Goal: Task Accomplishment & Management: Manage account settings

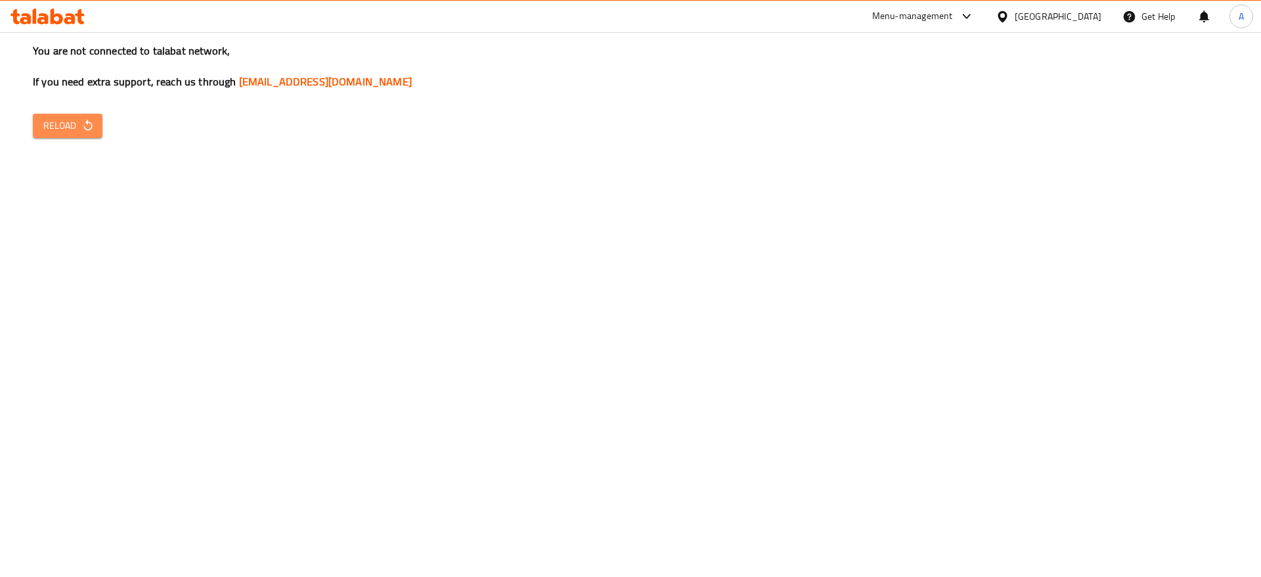
click at [59, 135] on button "Reload" at bounding box center [68, 126] width 70 height 24
click at [54, 129] on span "Reload" at bounding box center [67, 126] width 49 height 16
click at [60, 118] on span "Reload" at bounding box center [67, 126] width 49 height 16
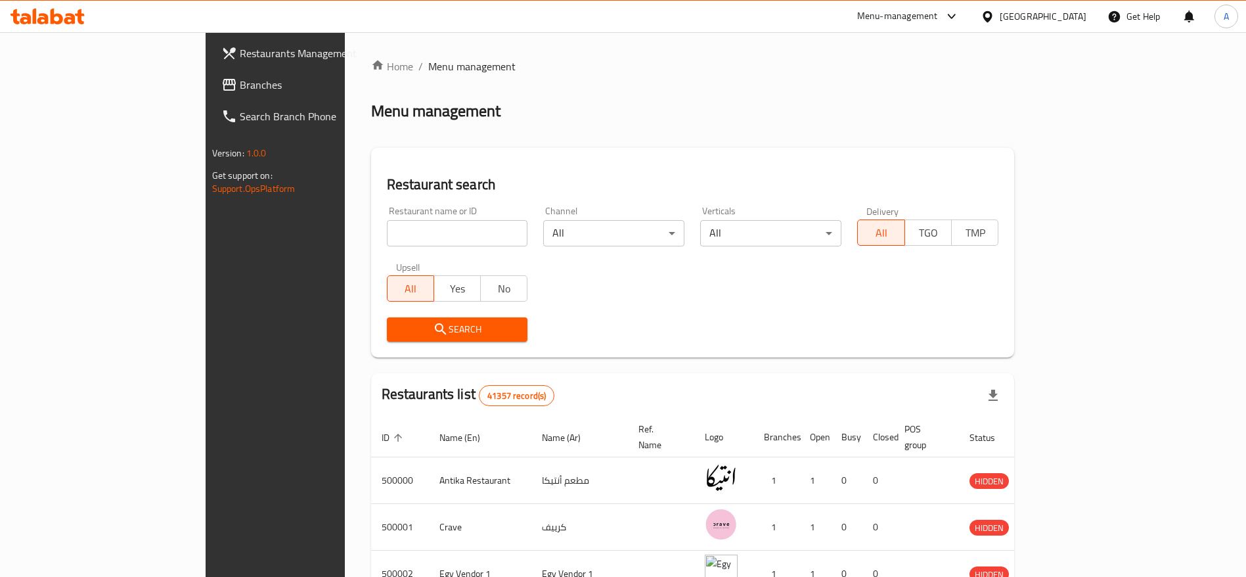
click at [388, 220] on input "search" at bounding box center [457, 233] width 141 height 26
paste input "701989"
type input "701989"
click button "Search" at bounding box center [457, 329] width 141 height 24
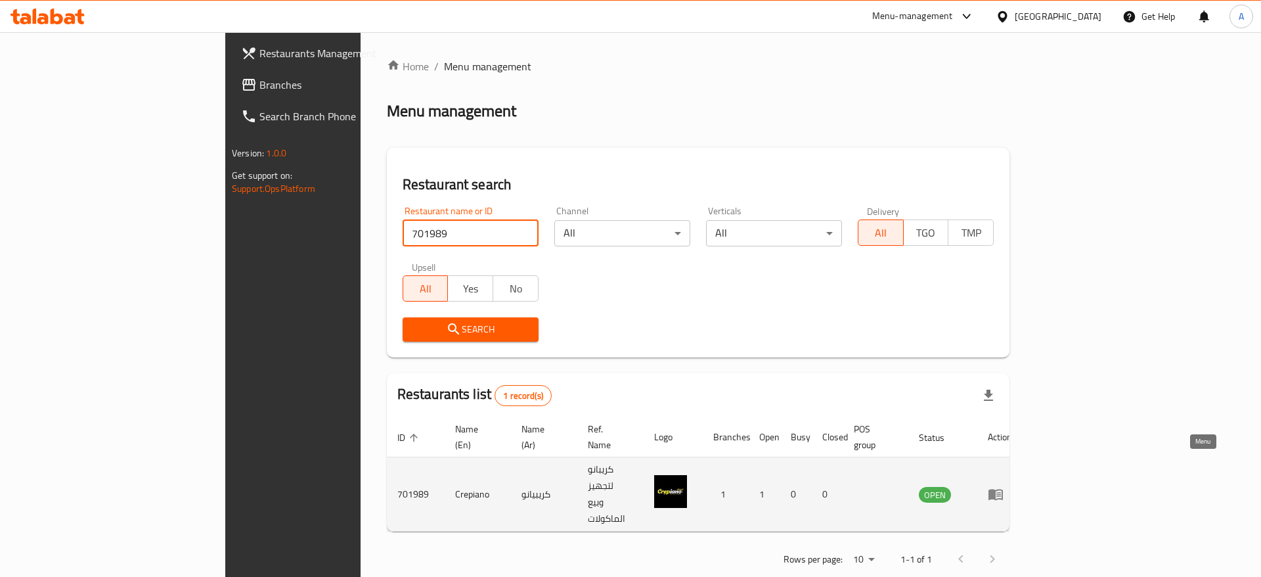
click at [1001, 492] on icon "enhanced table" at bounding box center [999, 494] width 5 height 5
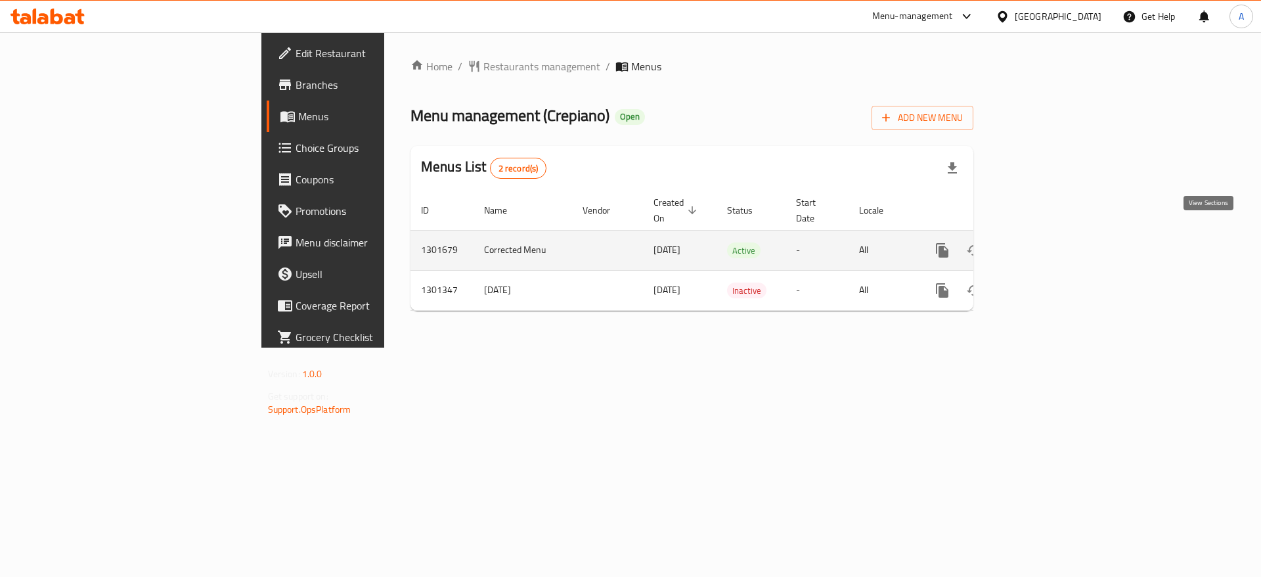
click at [1045, 242] on icon "enhanced table" at bounding box center [1038, 250] width 16 height 16
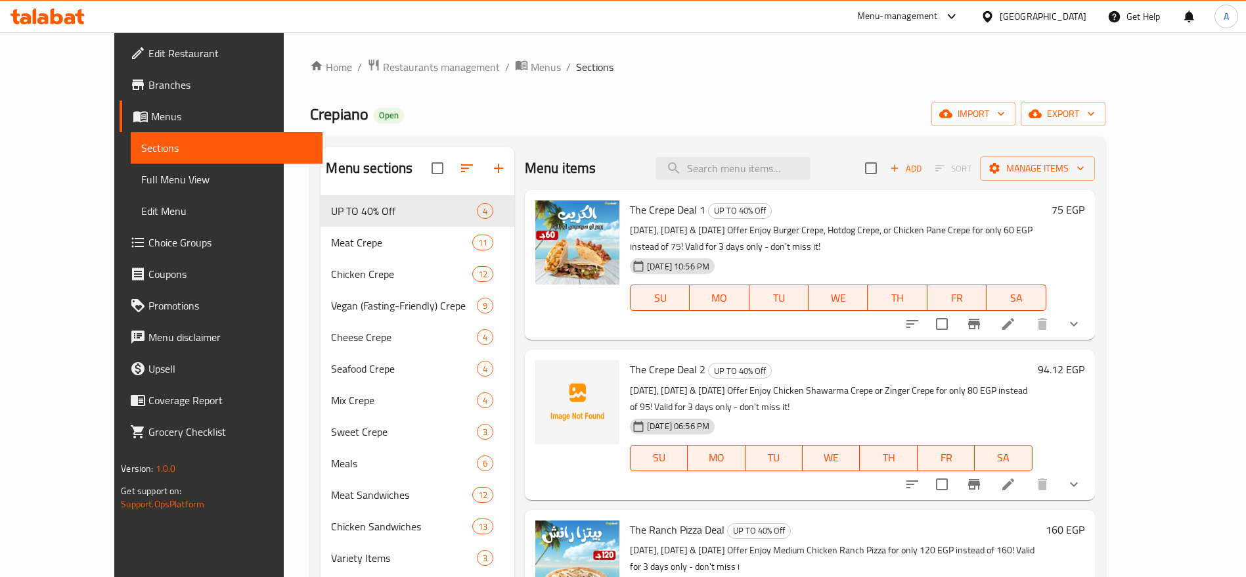
click at [1090, 315] on button "show more" at bounding box center [1074, 324] width 32 height 32
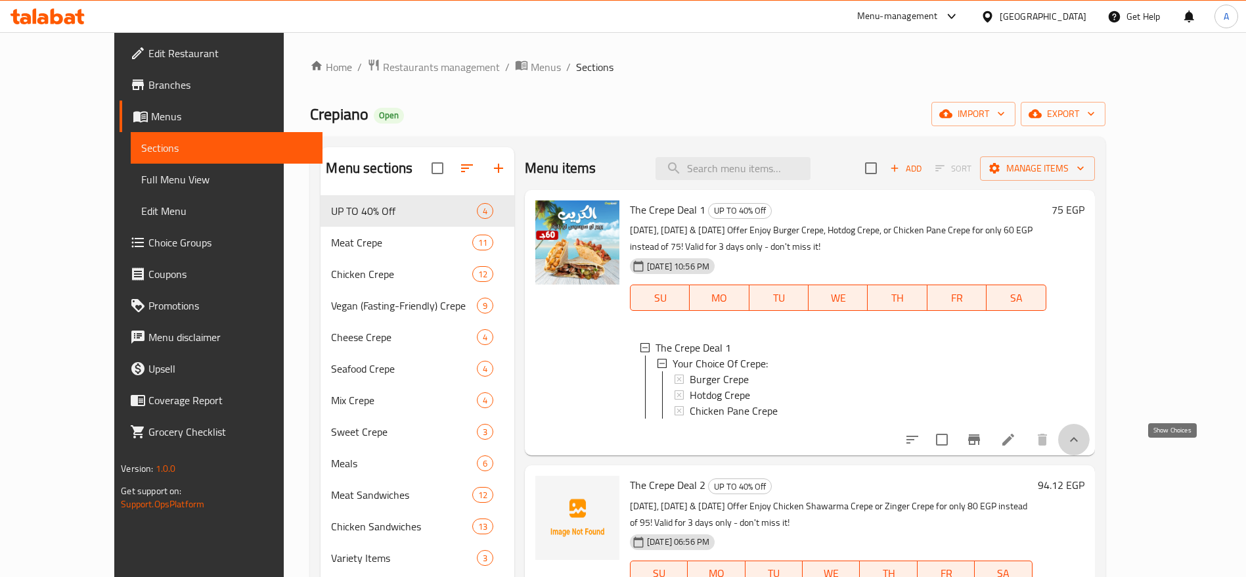
click at [1082, 447] on icon "show more" at bounding box center [1074, 440] width 16 height 16
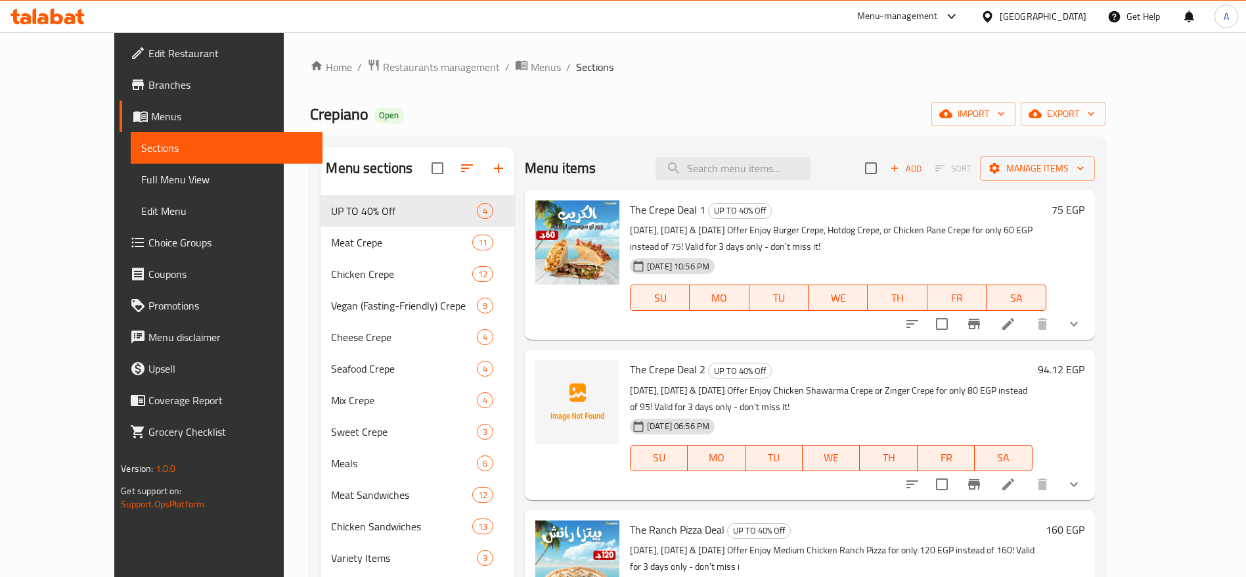
click at [70, 21] on icon at bounding box center [48, 17] width 74 height 16
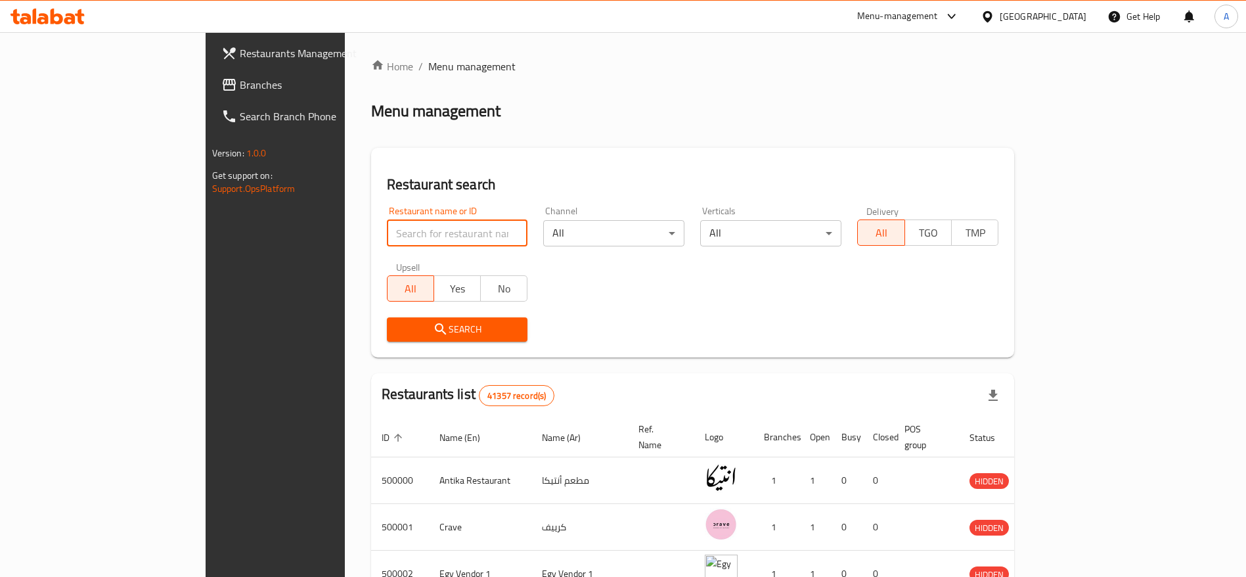
drag, startPoint x: 0, startPoint y: 0, endPoint x: 390, endPoint y: 224, distance: 449.4
click at [390, 224] on input "search" at bounding box center [457, 233] width 141 height 26
paste input "701989"
type input "701989"
click button "Search" at bounding box center [457, 329] width 141 height 24
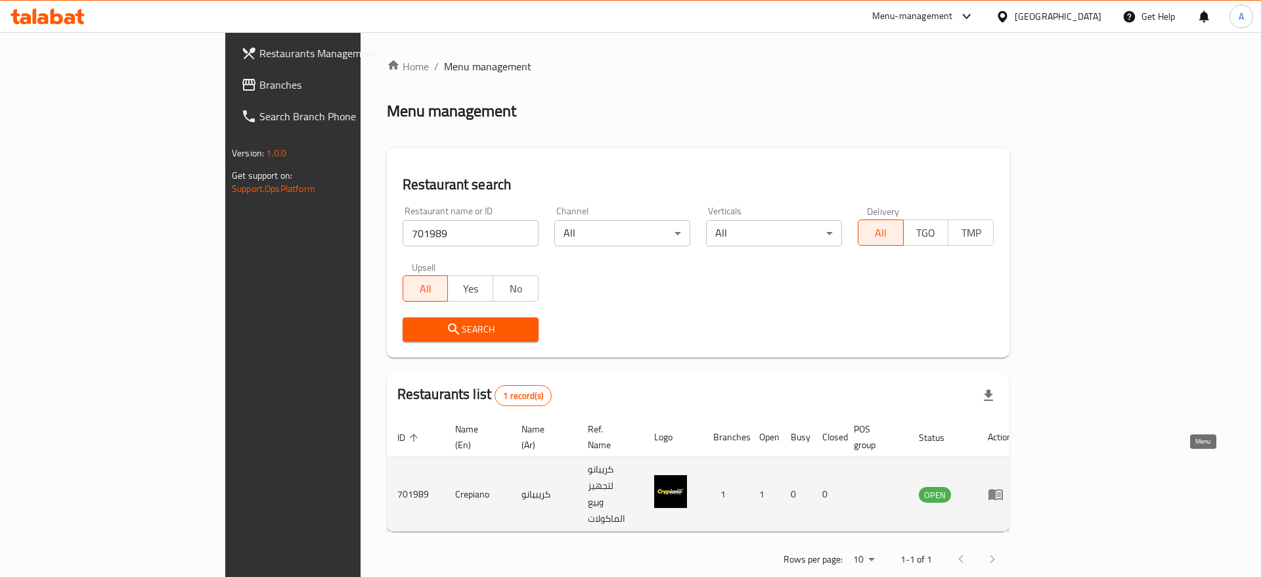
click at [1004, 486] on icon "enhanced table" at bounding box center [996, 494] width 16 height 16
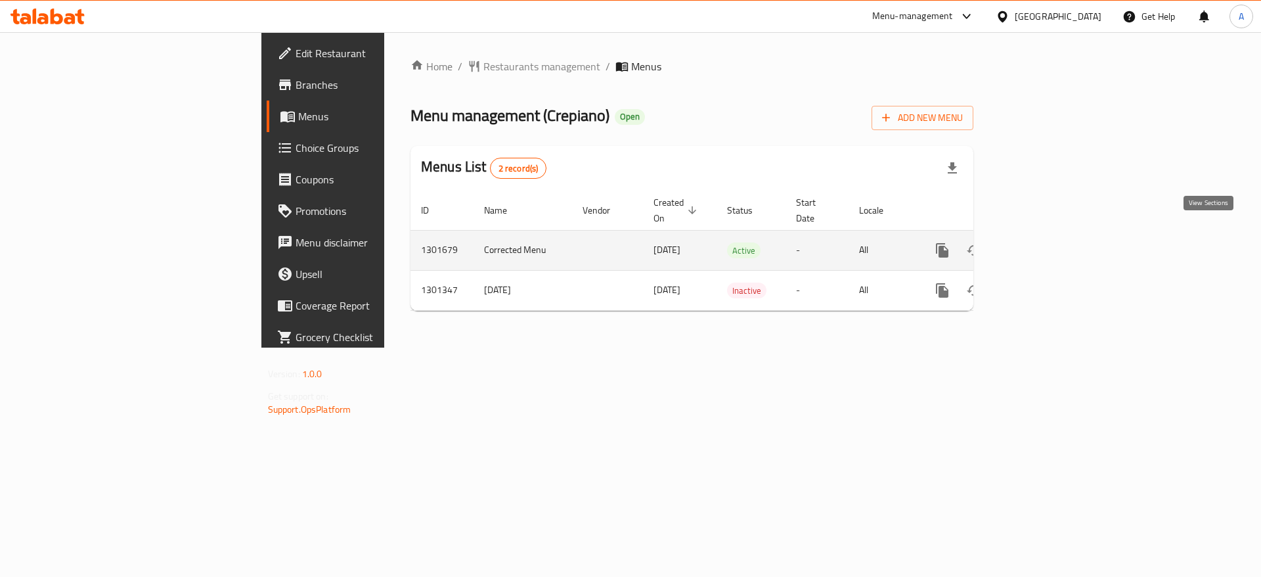
click at [1045, 242] on icon "enhanced table" at bounding box center [1038, 250] width 16 height 16
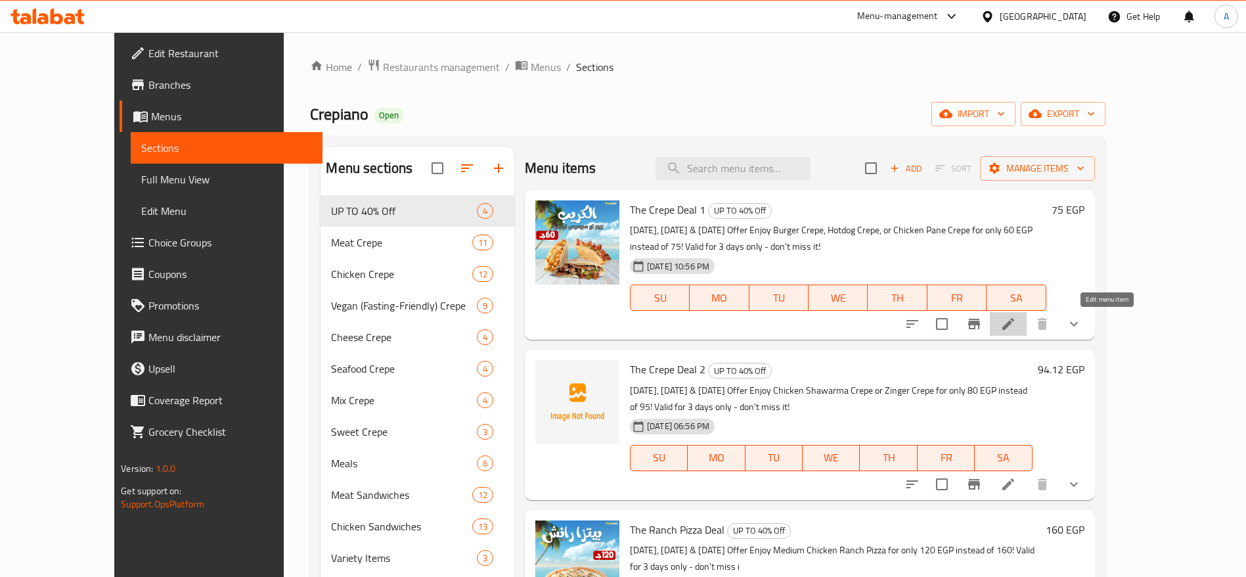
click at [1016, 327] on icon at bounding box center [1009, 324] width 16 height 16
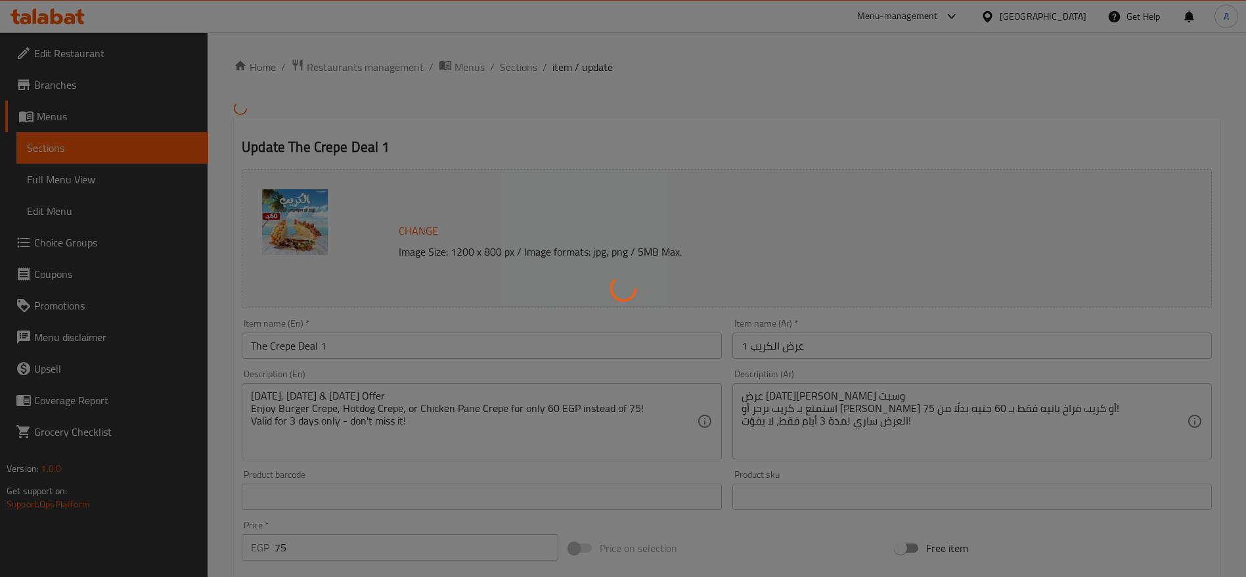
type input "اختيارك من نوع الكريب:"
type input "1"
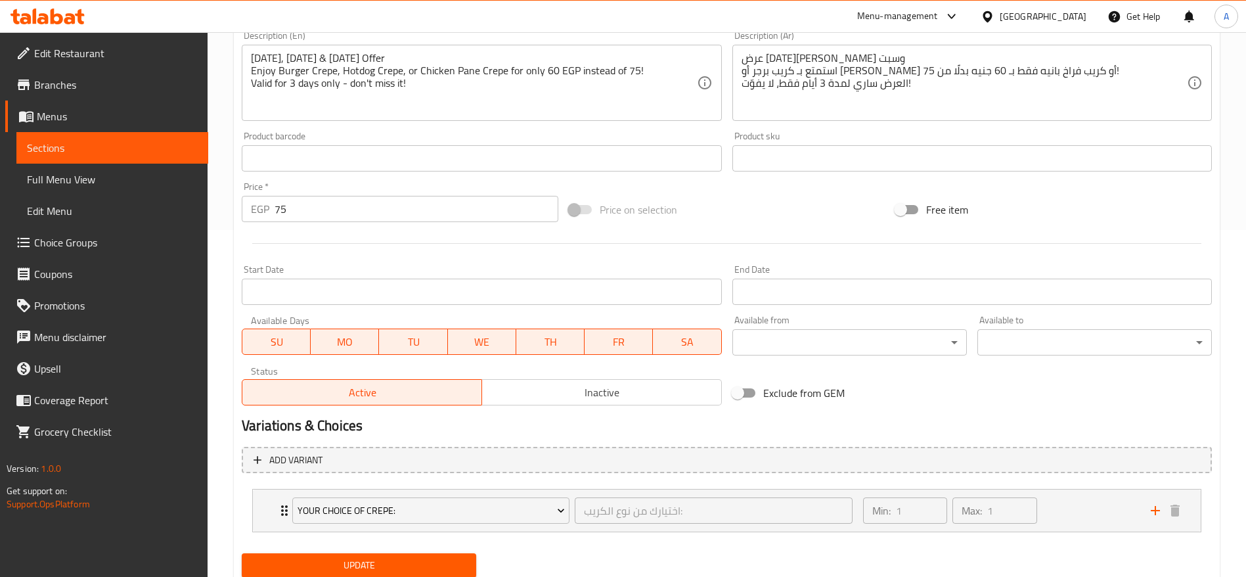
scroll to position [361, 0]
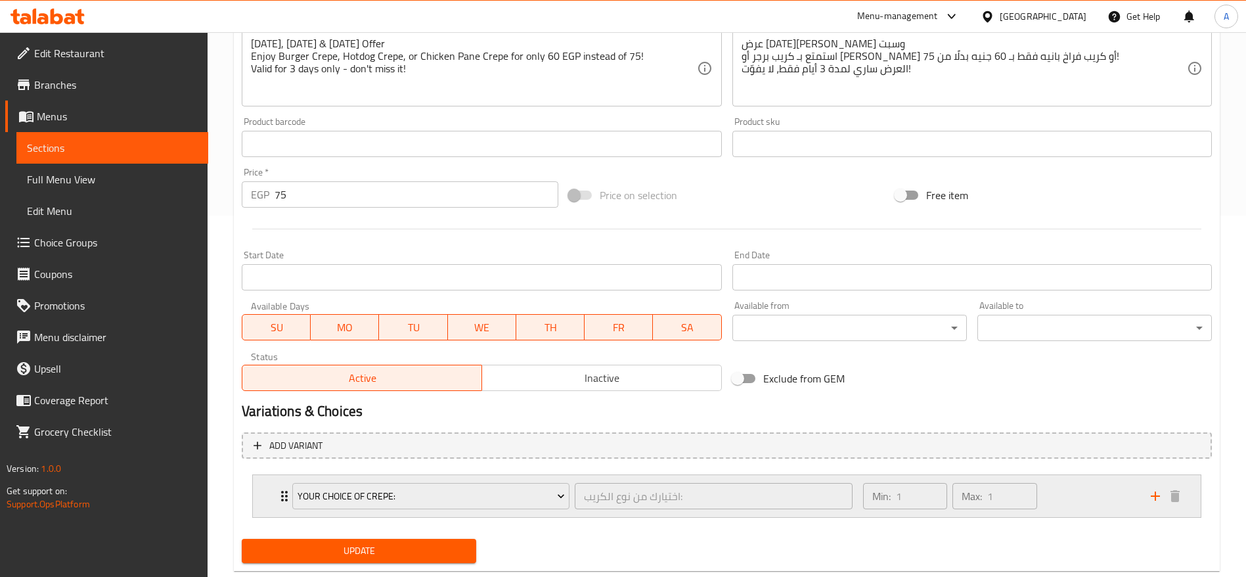
click at [276, 496] on div "Your Choice Of Crepe: اختيارك من نوع الكريب: ​ Min: 1 ​ Max: 1 ​" at bounding box center [727, 496] width 948 height 42
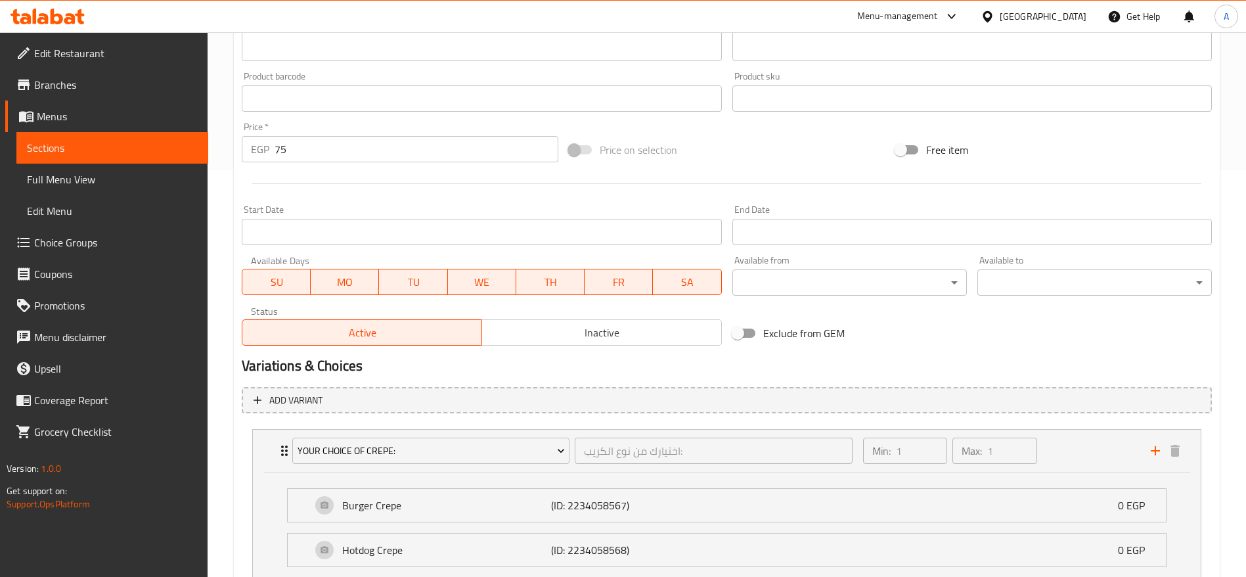
scroll to position [411, 0]
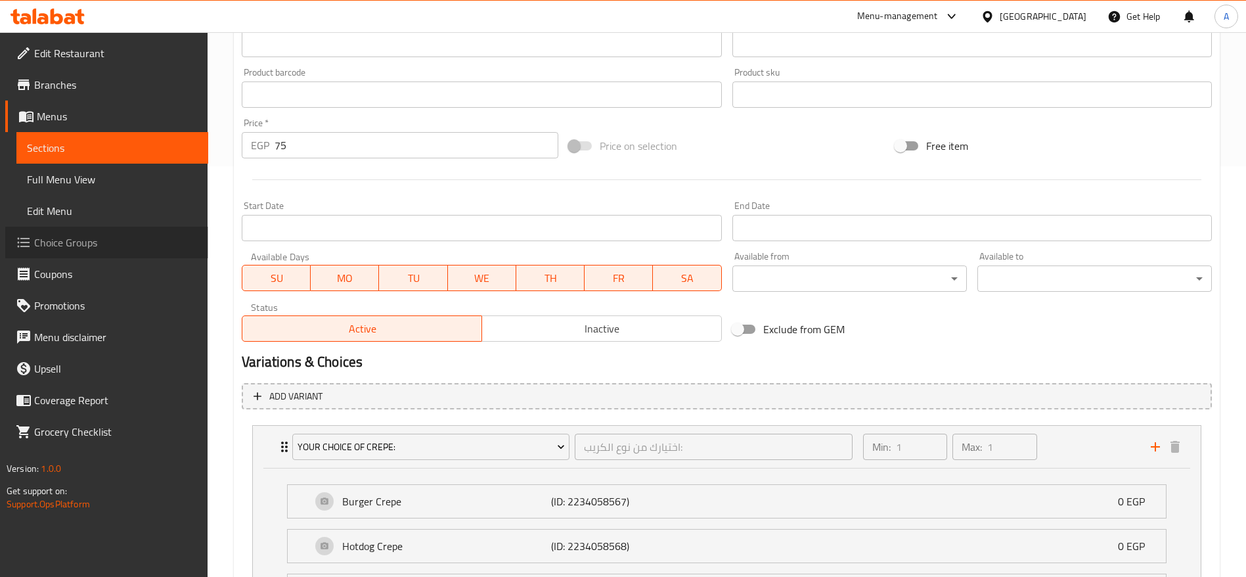
click at [102, 244] on span "Choice Groups" at bounding box center [116, 243] width 164 height 16
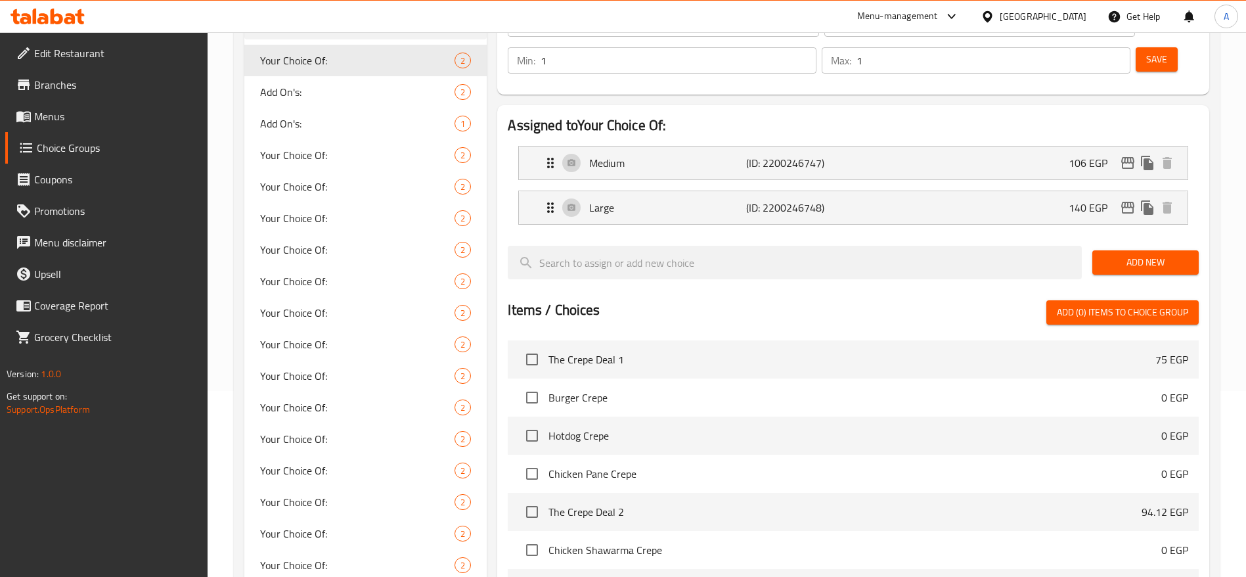
scroll to position [421, 0]
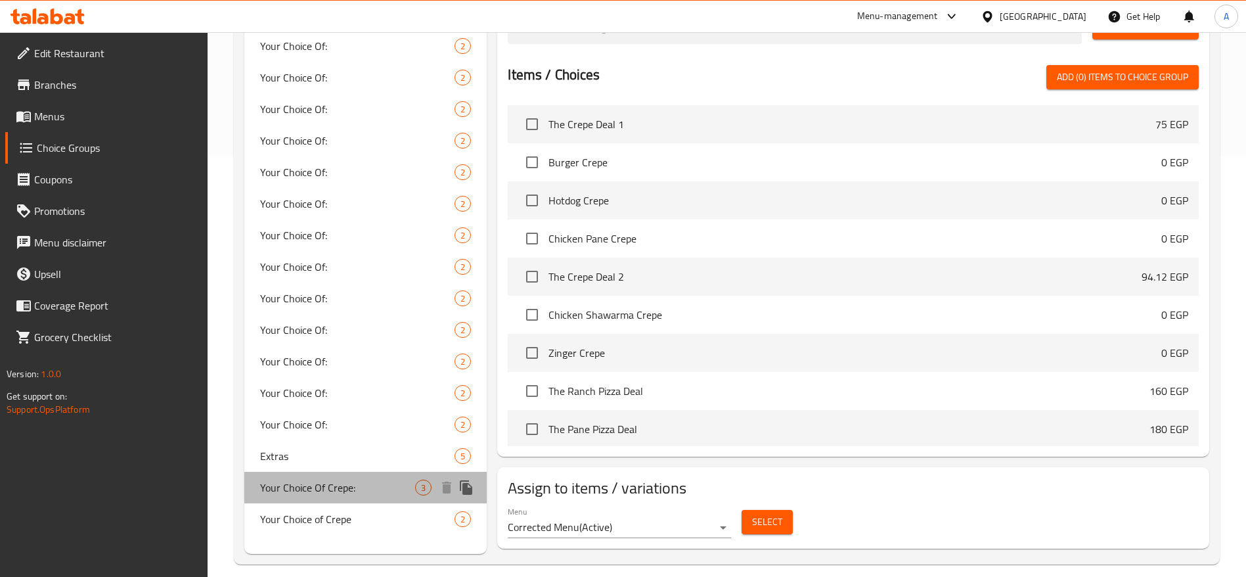
click at [375, 484] on span "Your Choice Of Crepe:" at bounding box center [337, 488] width 155 height 16
type input "Your Choice Of Crepe:"
type input "اختيارك من نوع الكريب:"
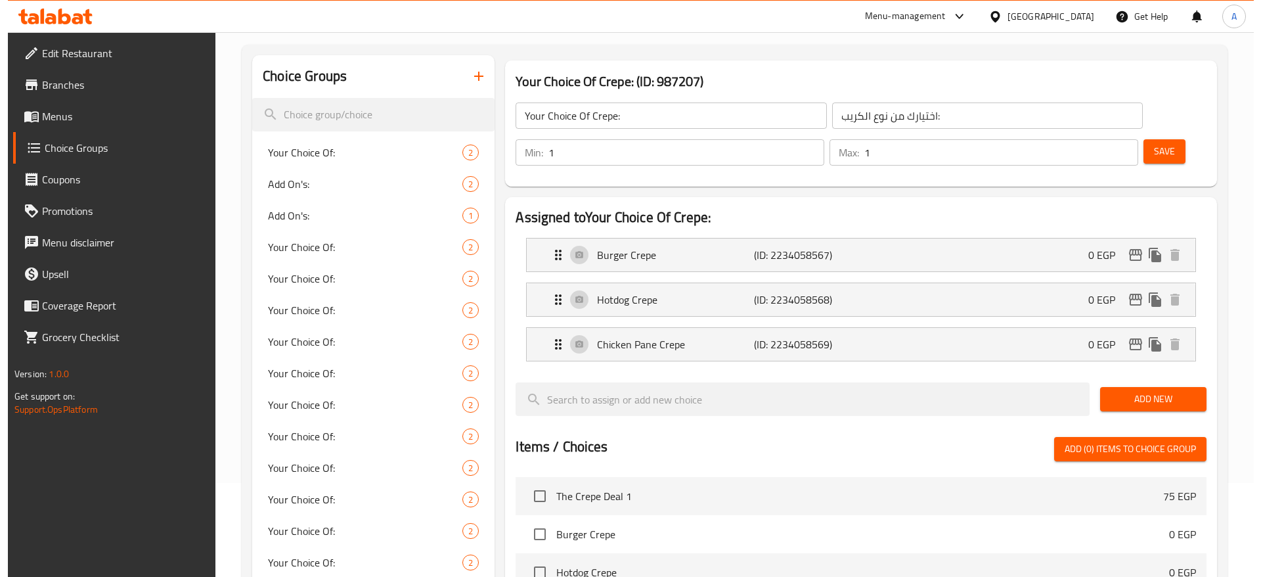
scroll to position [443, 0]
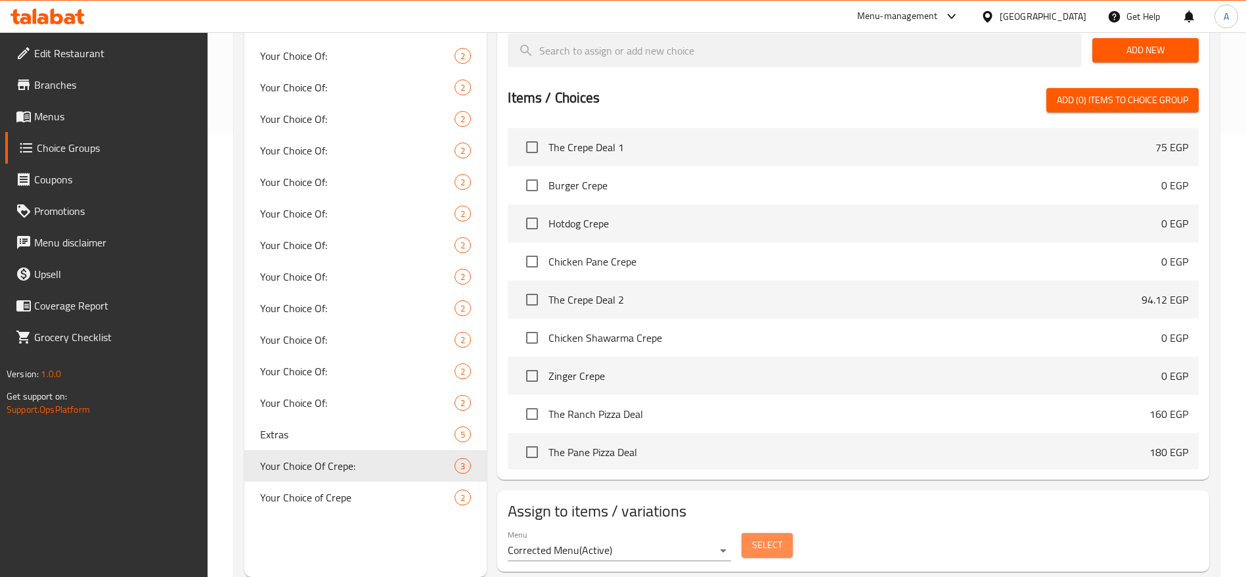
click at [759, 537] on span "Select" at bounding box center [767, 545] width 30 height 16
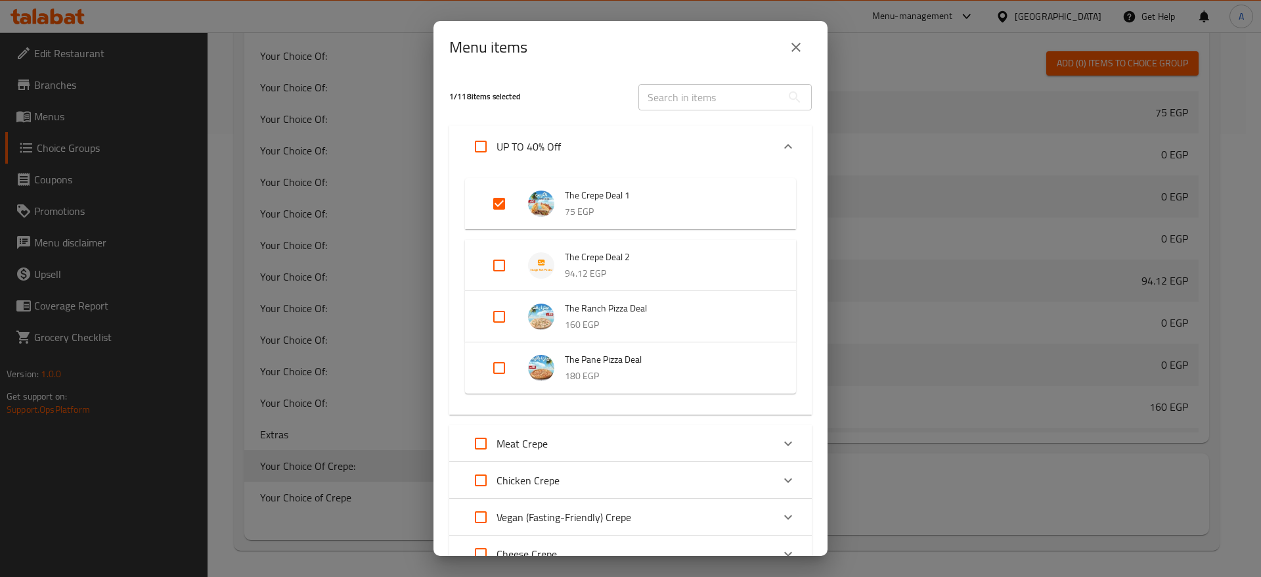
click at [505, 203] on input "Expand" at bounding box center [500, 204] width 32 height 32
checkbox input "false"
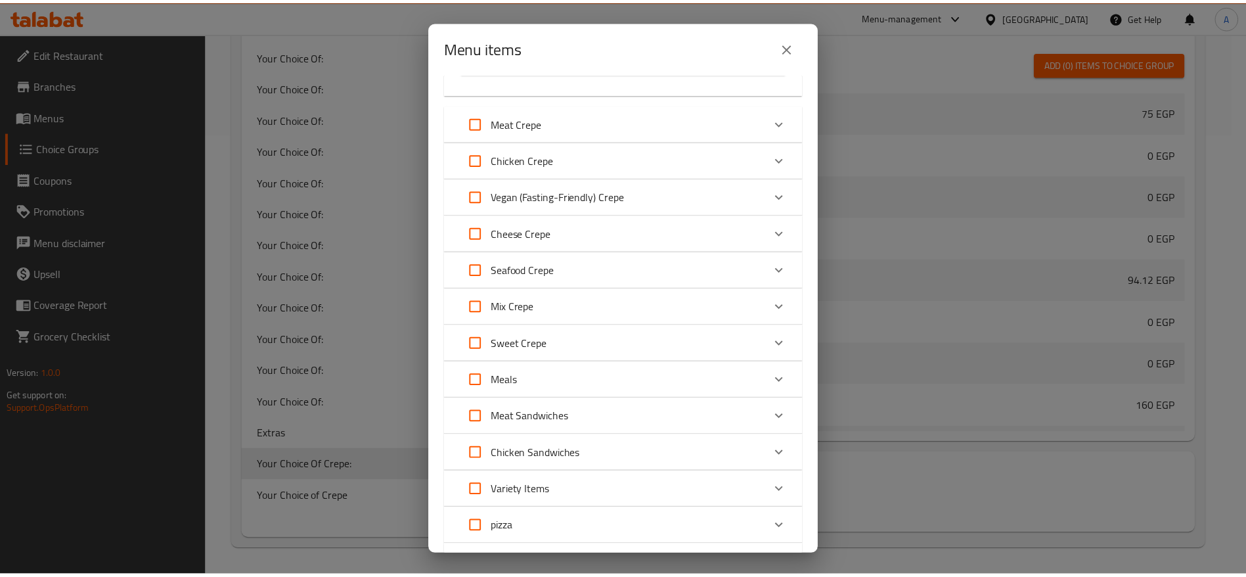
scroll to position [428, 0]
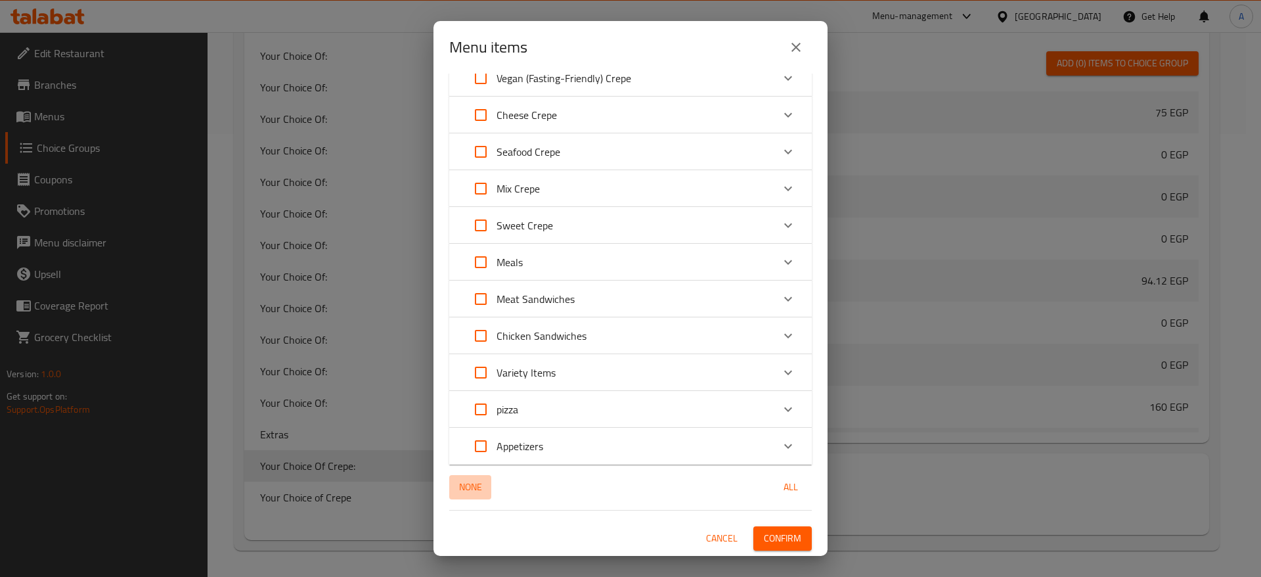
click at [479, 488] on span "None" at bounding box center [471, 487] width 32 height 16
click at [777, 540] on span "Confirm" at bounding box center [782, 538] width 37 height 16
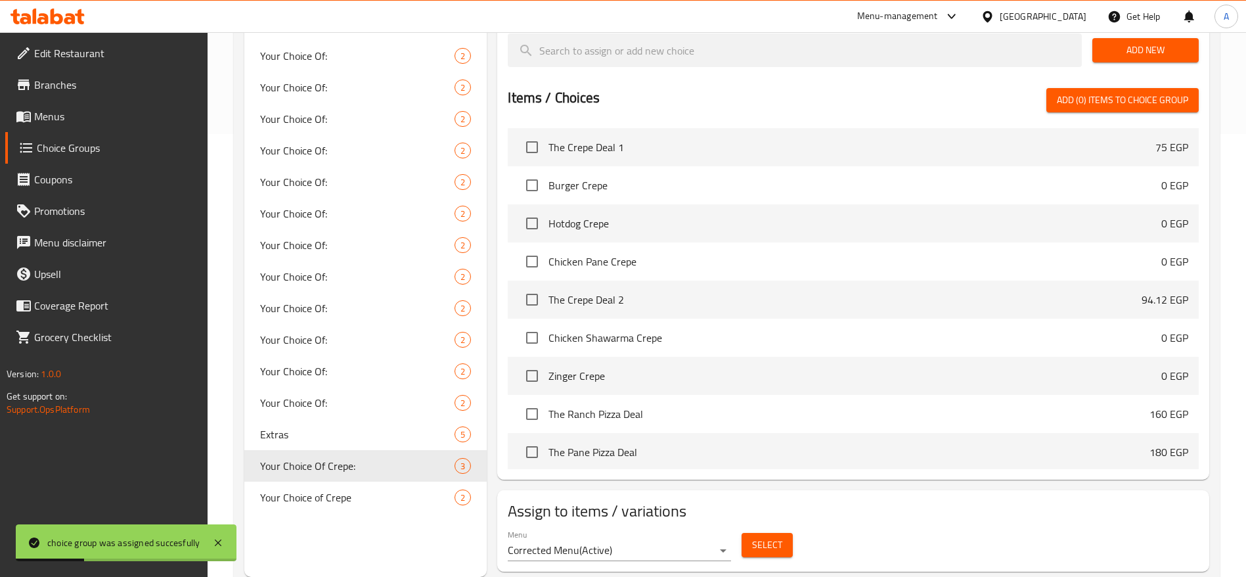
click at [76, 110] on span "Menus" at bounding box center [116, 116] width 164 height 16
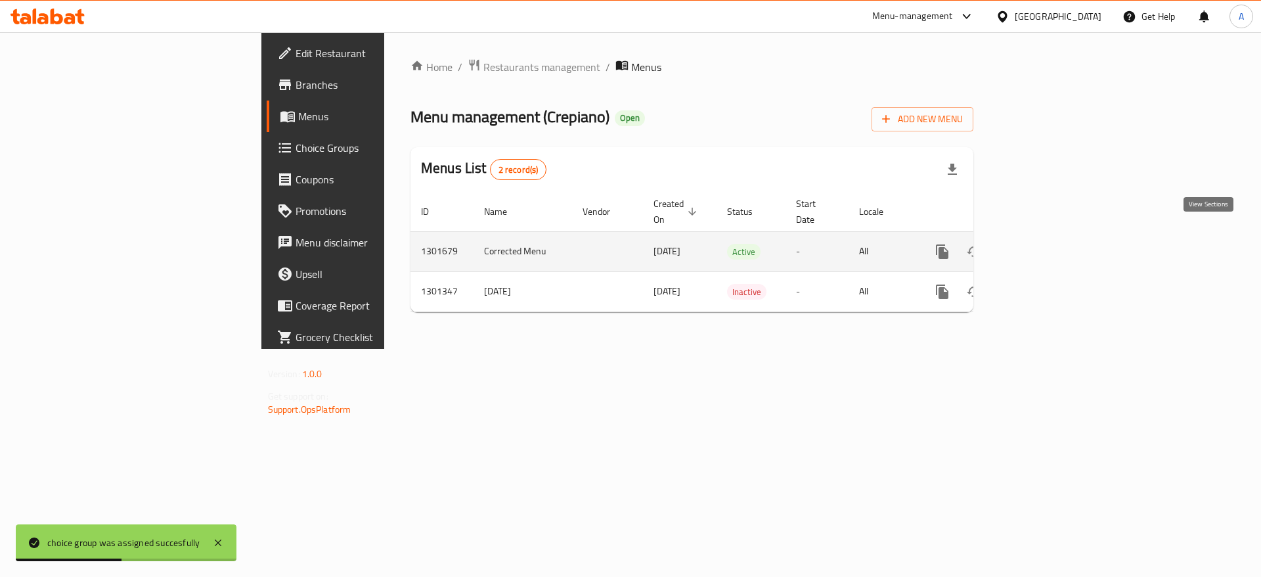
click at [1045, 244] on icon "enhanced table" at bounding box center [1038, 252] width 16 height 16
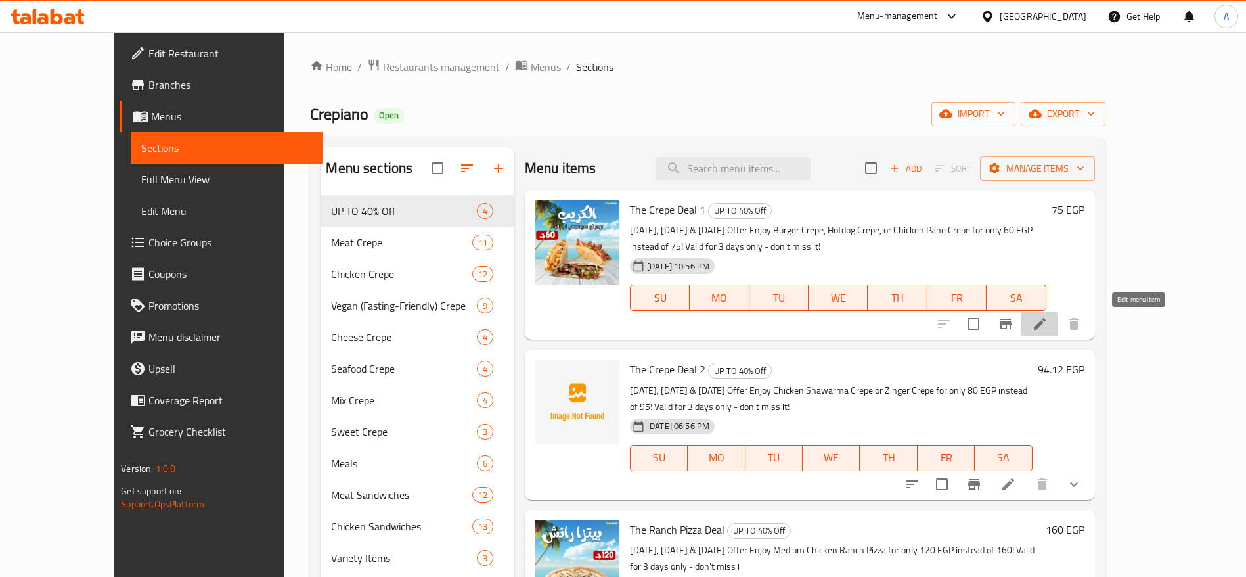
click at [1046, 324] on icon at bounding box center [1040, 324] width 12 height 12
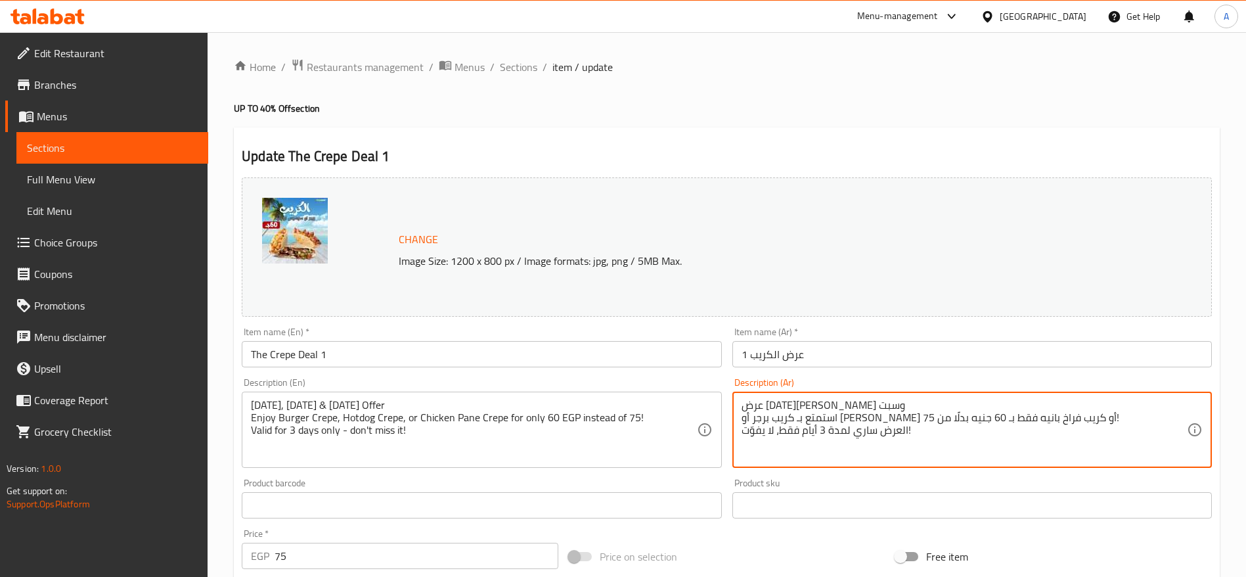
click at [824, 405] on textarea "عرض خميس وجمعة وسبت استمتع بـ كريب برجر أو كريب سوسيس أو كريب فراخ بانيه فقط بـ…" at bounding box center [964, 430] width 445 height 62
click at [744, 409] on textarea "عرض من النهاردة لغاية يوم الجمعة وسبت استمتع بـ كريب برجر أو كريب سوسيس أو كريب…" at bounding box center [964, 430] width 445 height 62
click at [743, 403] on textarea "عرض من النهاردة لغاية يوم الجمعة وسبت استمتع بـ كريب برجر أو كريب سوسيس أو كريب…" at bounding box center [964, 430] width 445 height 62
click at [770, 404] on textarea "عرض من النهاردة لغاية يوم الجمعة وسبت استمتع بـ كريب برجر أو كريب سوسيس أو كريب…" at bounding box center [964, 430] width 445 height 62
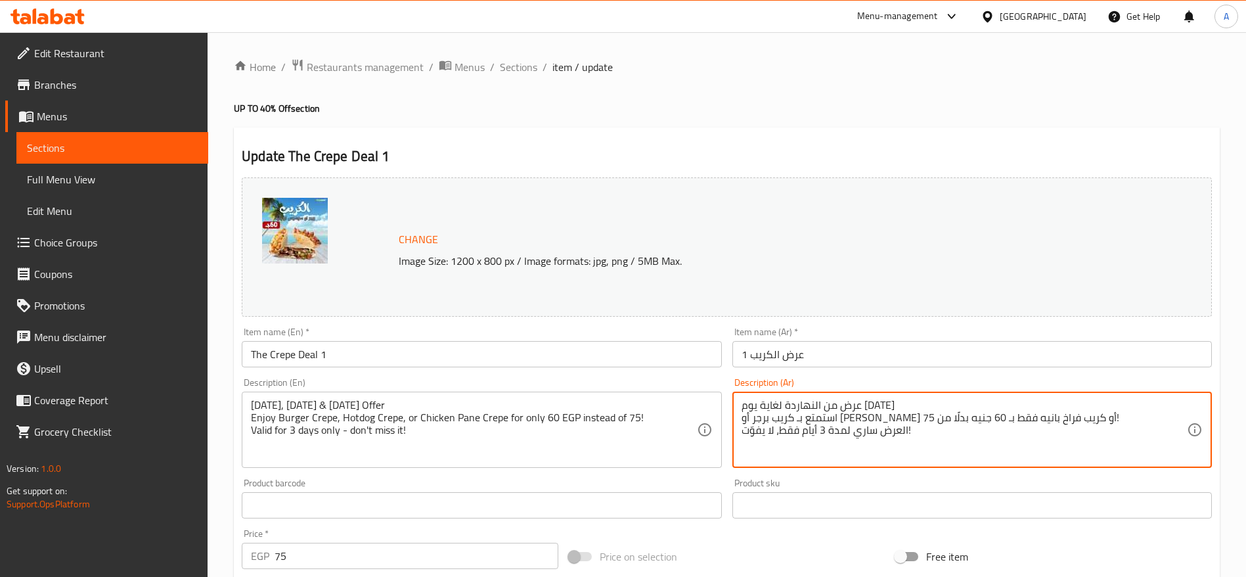
click at [897, 417] on textarea "عرض من النهاردة لغاية يوم الجمعة استمتع بـ كريب برجر أو كريب سوسيس أو كريب فراخ…" at bounding box center [964, 430] width 445 height 62
click at [814, 416] on textarea "عرض من النهاردة لغاية يوم الجمعة استمتع بـ كريب فراخ بانيه فقط بـ 60 جنيه بدلًا…" at bounding box center [964, 430] width 445 height 62
click at [821, 419] on textarea "عرض من النهاردة لغاية يوم الجمعة استمتع بـ كريب فراخ بانيه فقط بـ 50جنيه بدلًا …" at bounding box center [964, 430] width 445 height 62
click at [819, 419] on textarea "عرض من النهاردة لغاية يوم الجمعة استمتع بـ كريب فراخ بانيه فقط بـ 50جنيه بدلًا …" at bounding box center [964, 430] width 445 height 62
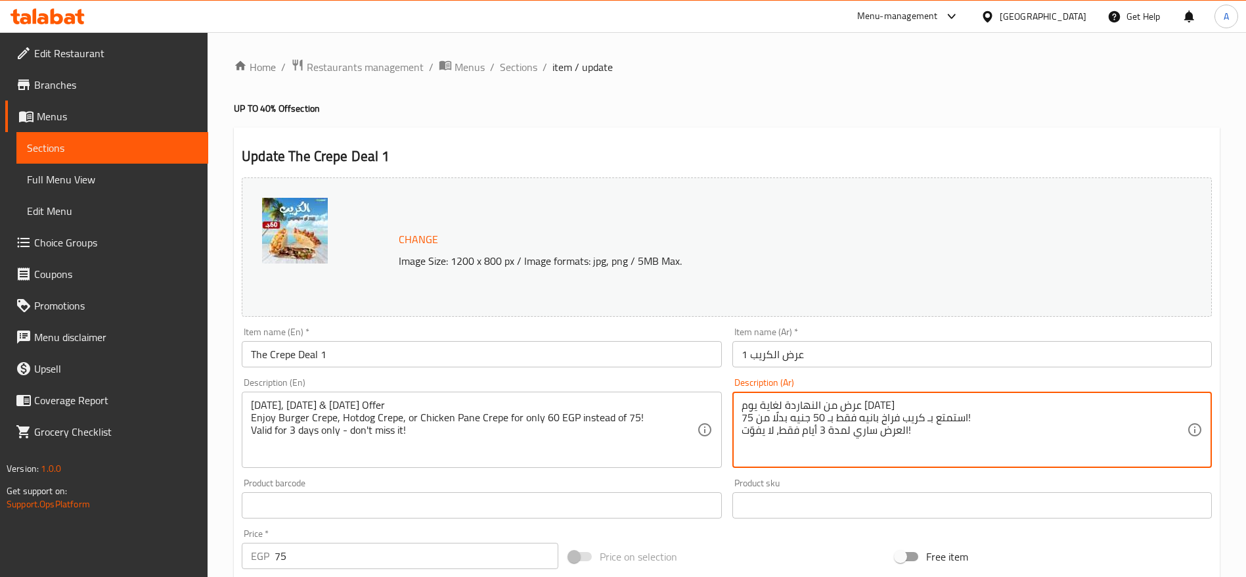
click at [888, 433] on textarea "عرض من النهاردة لغاية يوم الجمعة استمتع بـ كريب فراخ بانيه فقط بـ 50 جنيه بدلًا…" at bounding box center [964, 430] width 445 height 62
click at [748, 417] on textarea "عرض من النهاردة لغاية يوم الجمعة استمتع بـ كريب فراخ بانيه فقط بـ 50 جنيه بدلًا…" at bounding box center [964, 430] width 445 height 62
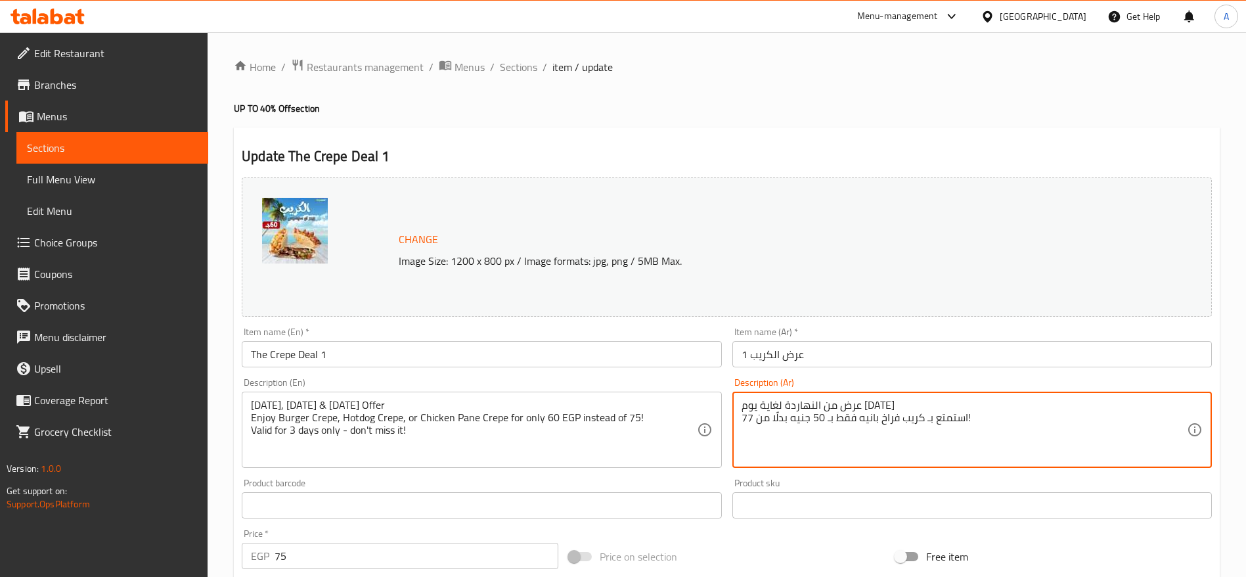
type textarea "عرض من النهاردة لغاية يوم الجمعة استمتع بـ كريب فراخ بانيه فقط بـ 50 جنيه بدلًا…"
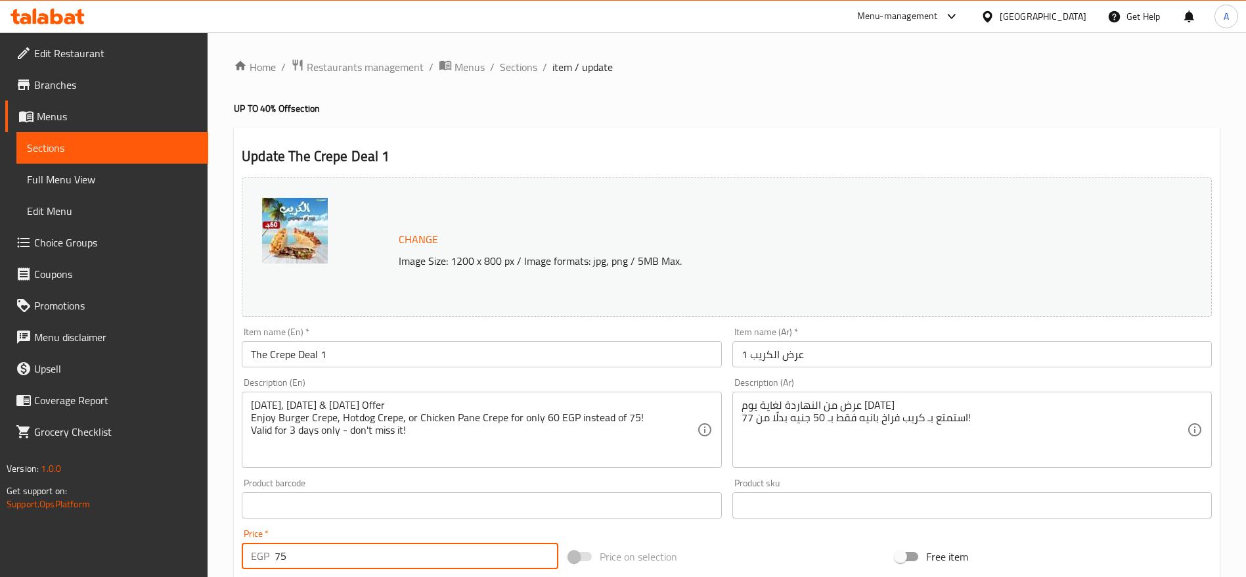
click at [355, 558] on input "75" at bounding box center [417, 556] width 284 height 26
type input "77"
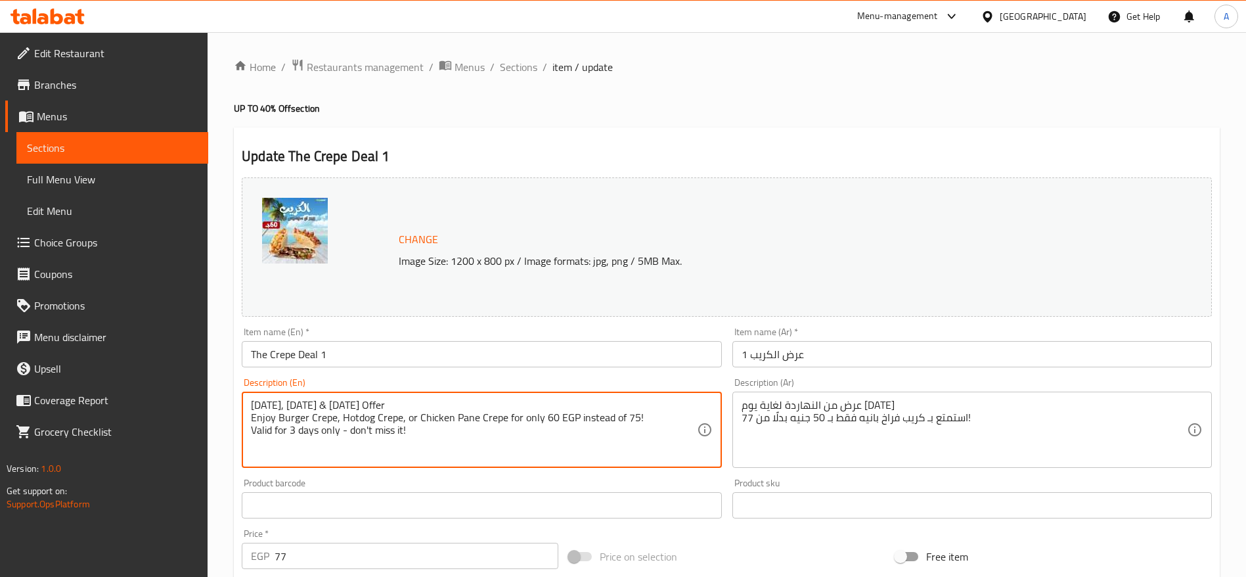
paste textarea "Offer valid from today until Friday Enjoy a Crispy Chicken Crepe for only 50 EG…"
type textarea "Offer valid from [DATE] until [DATE] Enjoy a Crispy Chicken Crepe for only 50 E…"
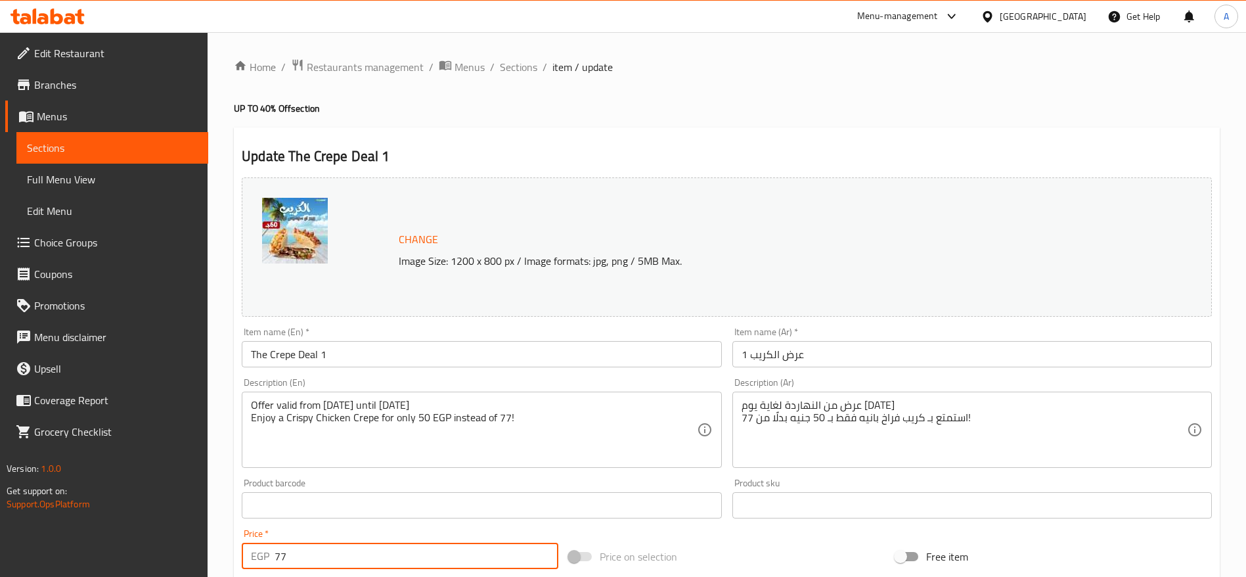
click at [394, 547] on input "77" at bounding box center [417, 556] width 284 height 26
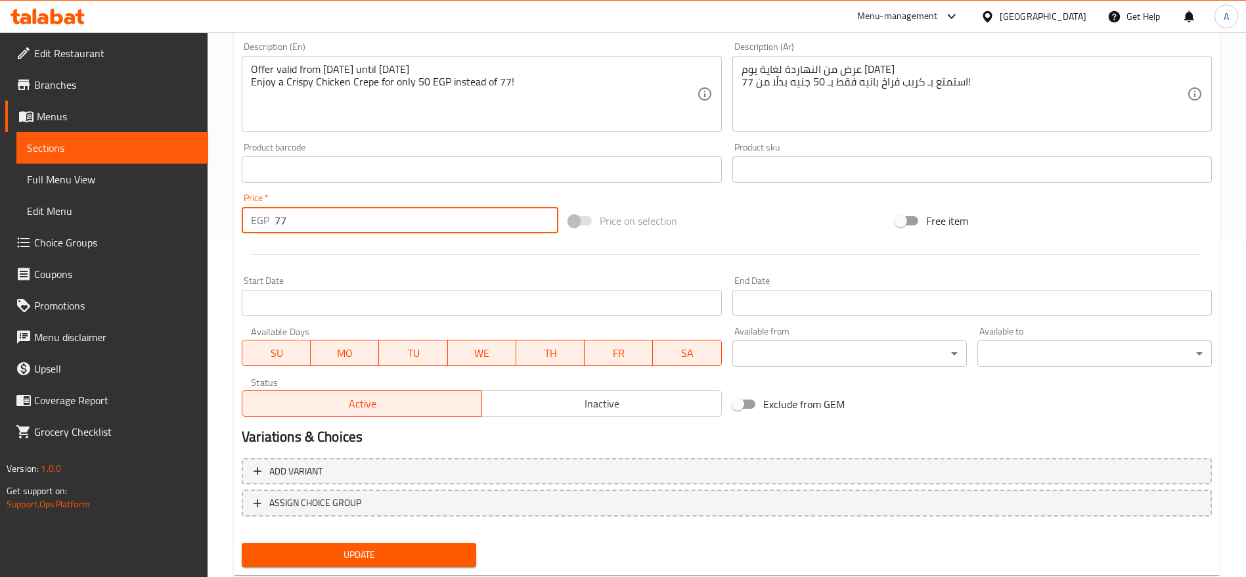
scroll to position [371, 0]
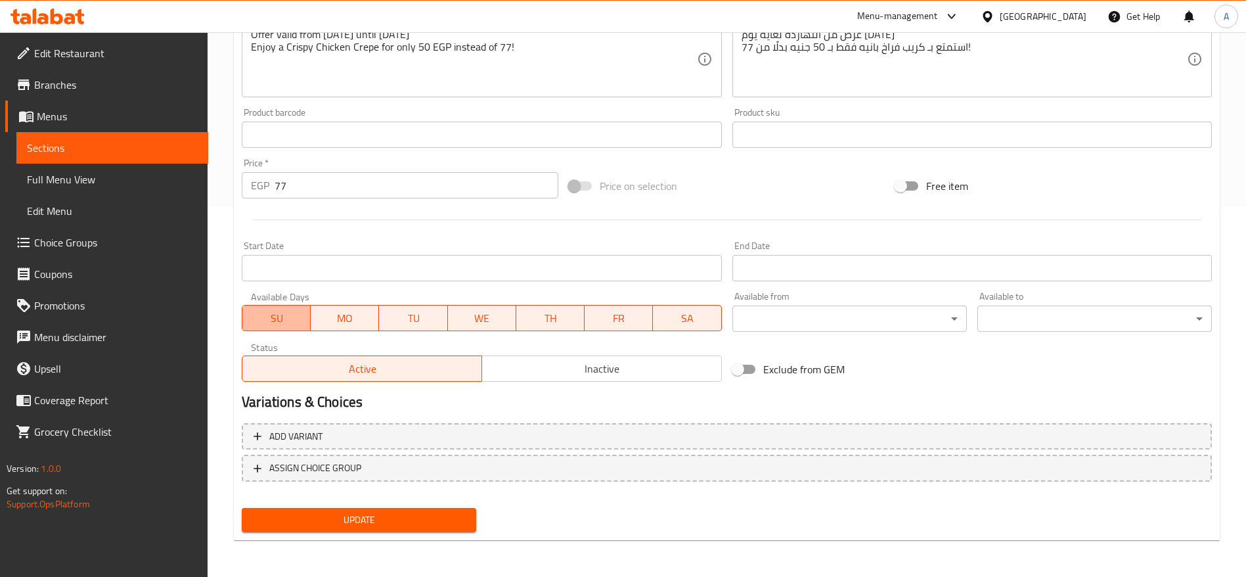
click at [292, 318] on span "SU" at bounding box center [277, 318] width 58 height 19
click at [679, 317] on span "SA" at bounding box center [687, 318] width 58 height 19
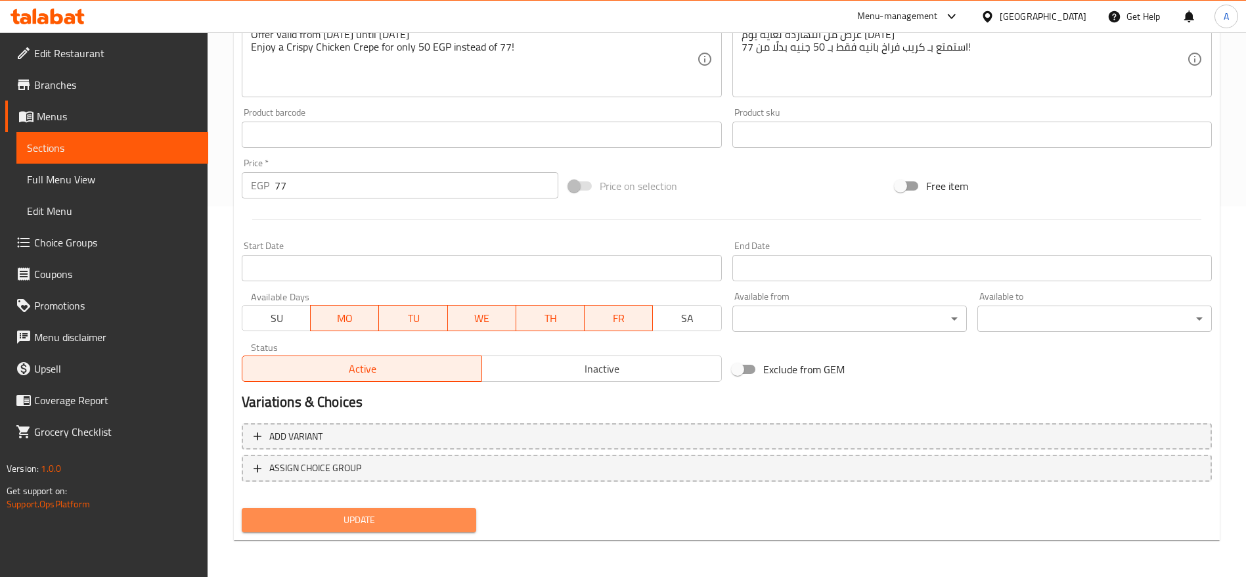
click at [405, 520] on span "Update" at bounding box center [359, 520] width 214 height 16
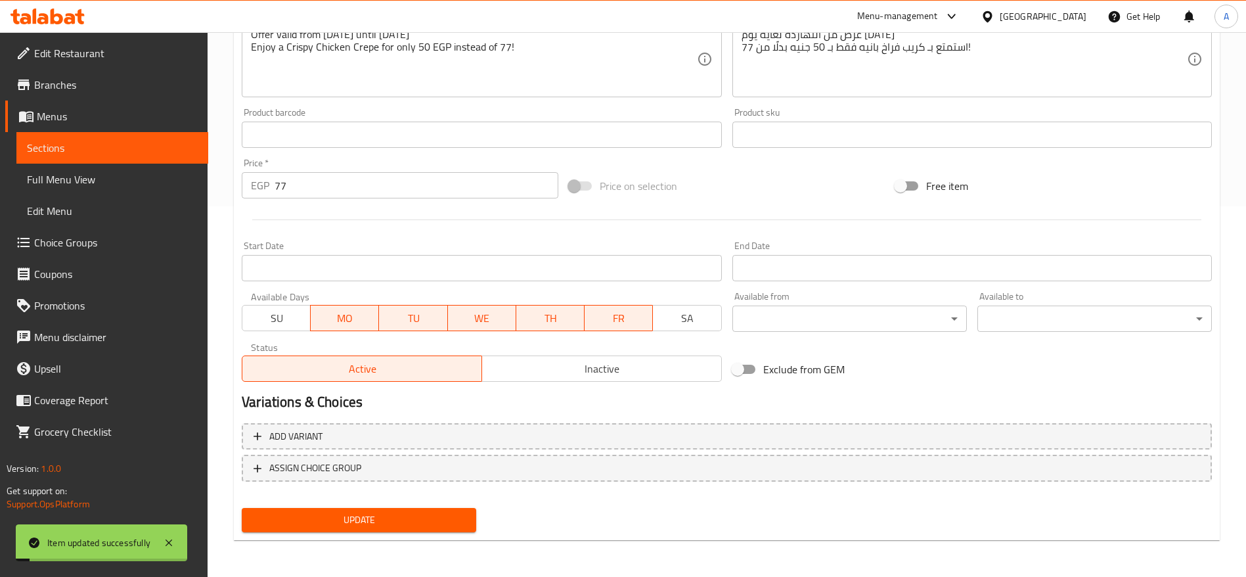
scroll to position [0, 0]
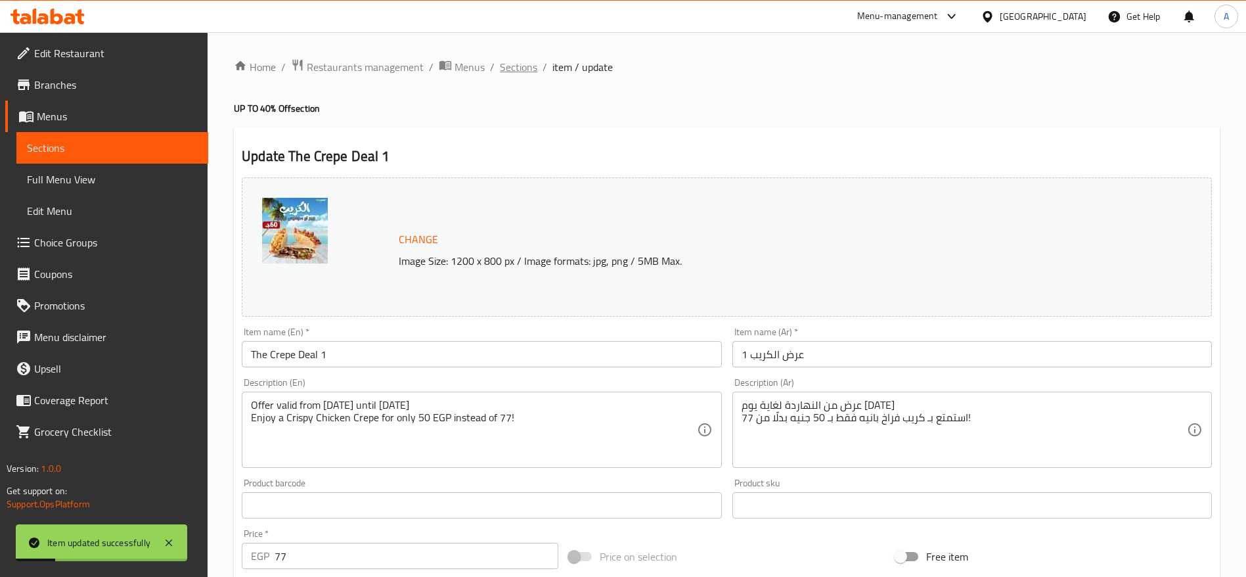
click at [527, 70] on span "Sections" at bounding box center [518, 67] width 37 height 16
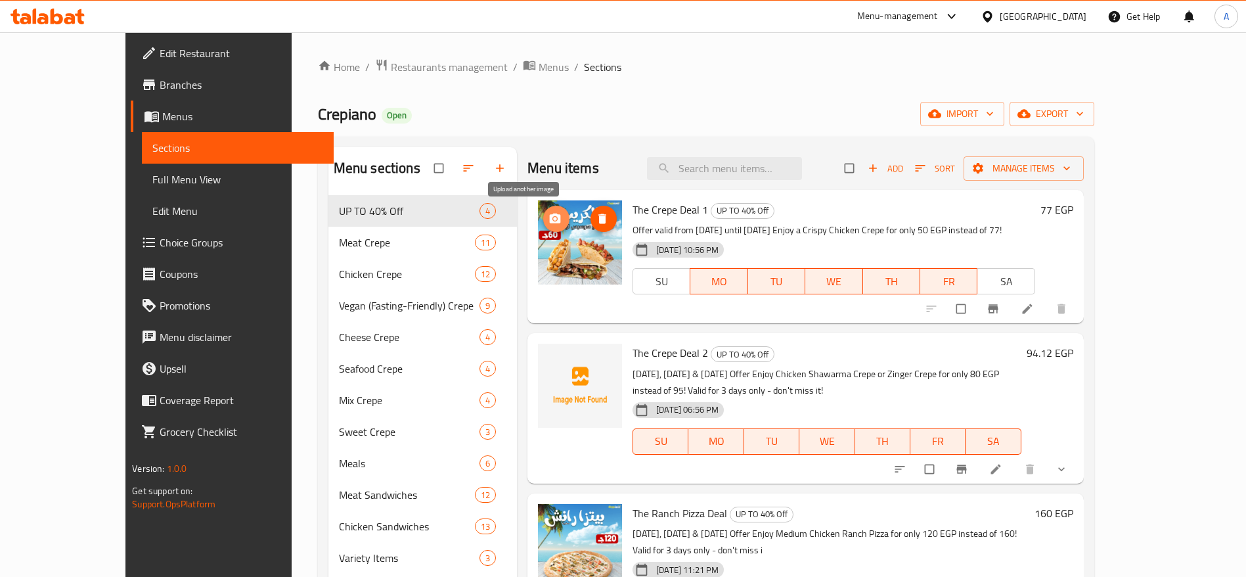
click at [550, 221] on icon "upload picture" at bounding box center [555, 219] width 11 height 10
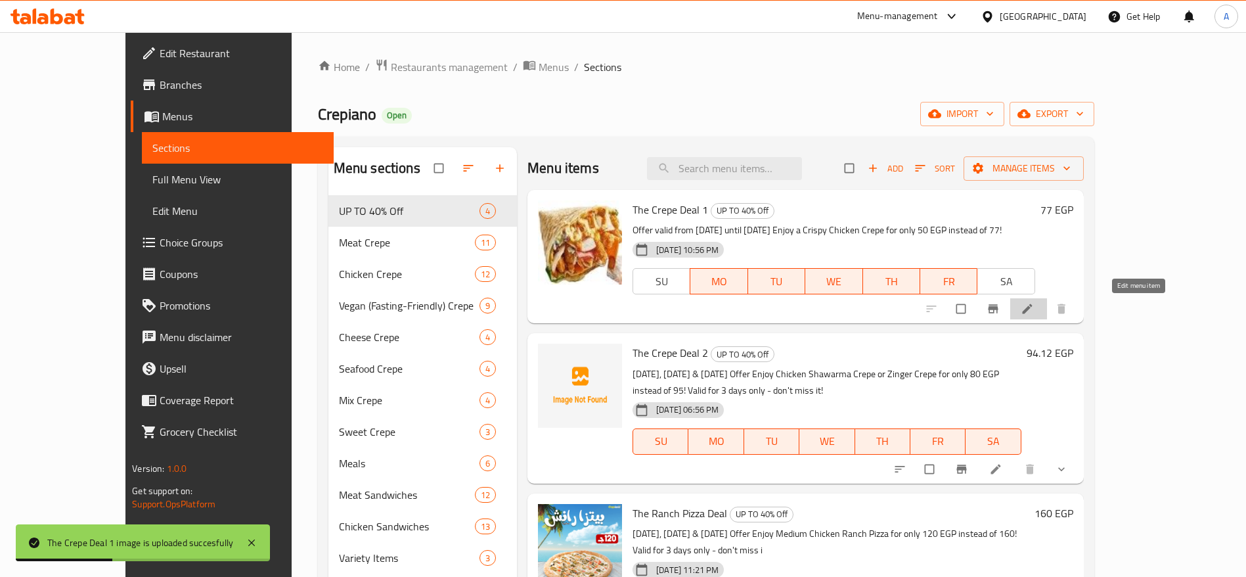
click at [1034, 308] on icon at bounding box center [1027, 308] width 13 height 13
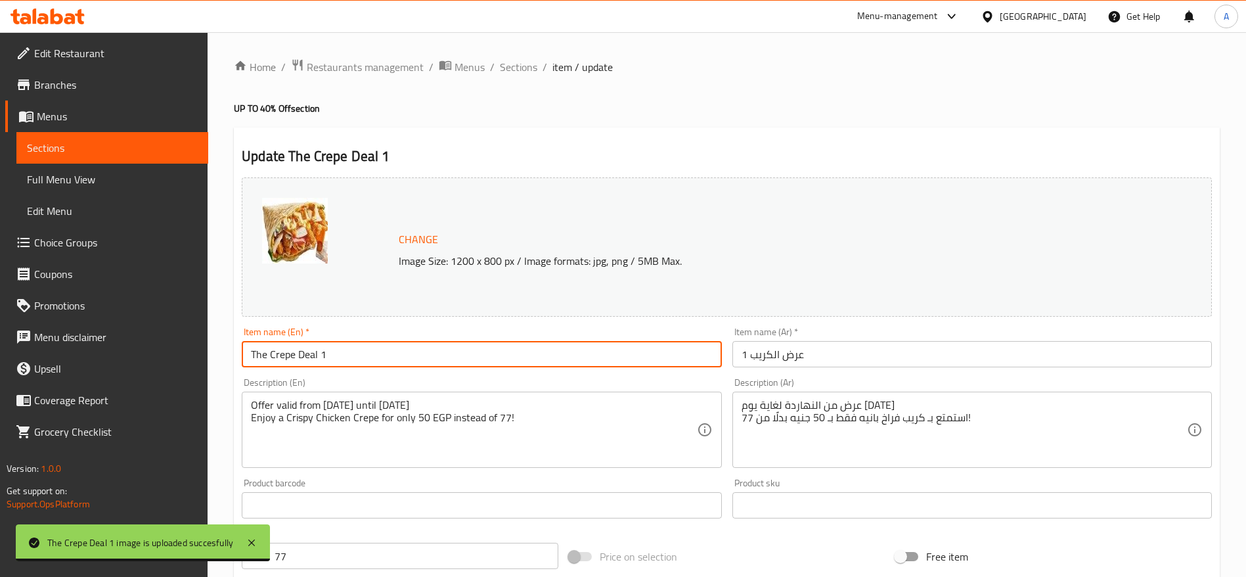
click at [386, 359] on input "The Crepe Deal 1" at bounding box center [482, 354] width 480 height 26
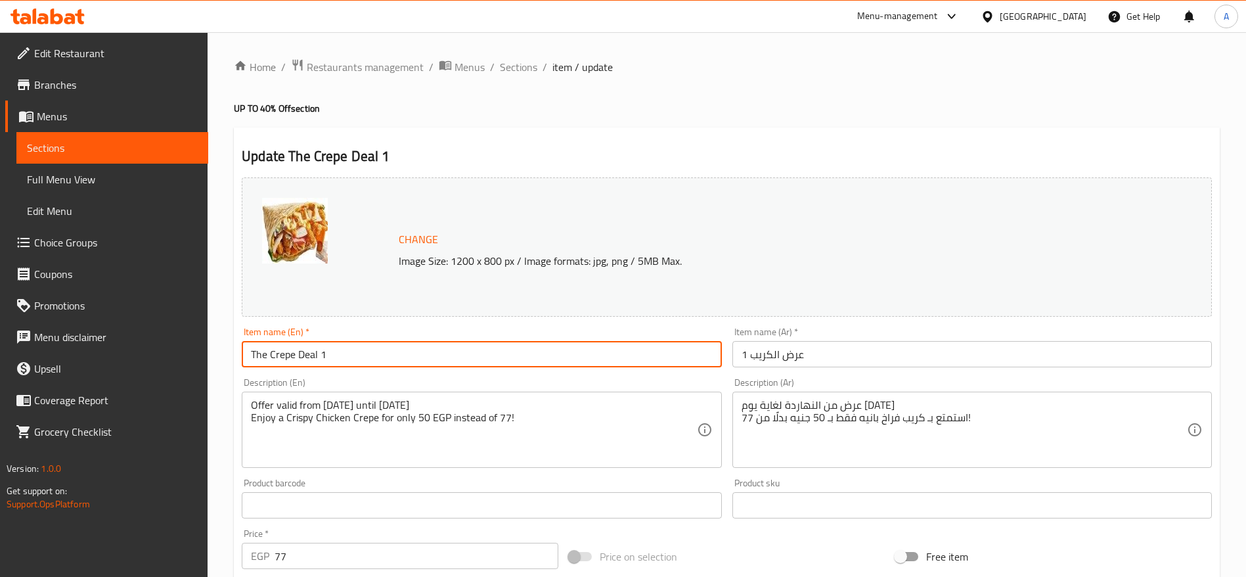
click at [386, 359] on input "The Crepe Deal 1" at bounding box center [482, 354] width 480 height 26
type input "ؤ"
type input "Chicken Pane Crepe Deal"
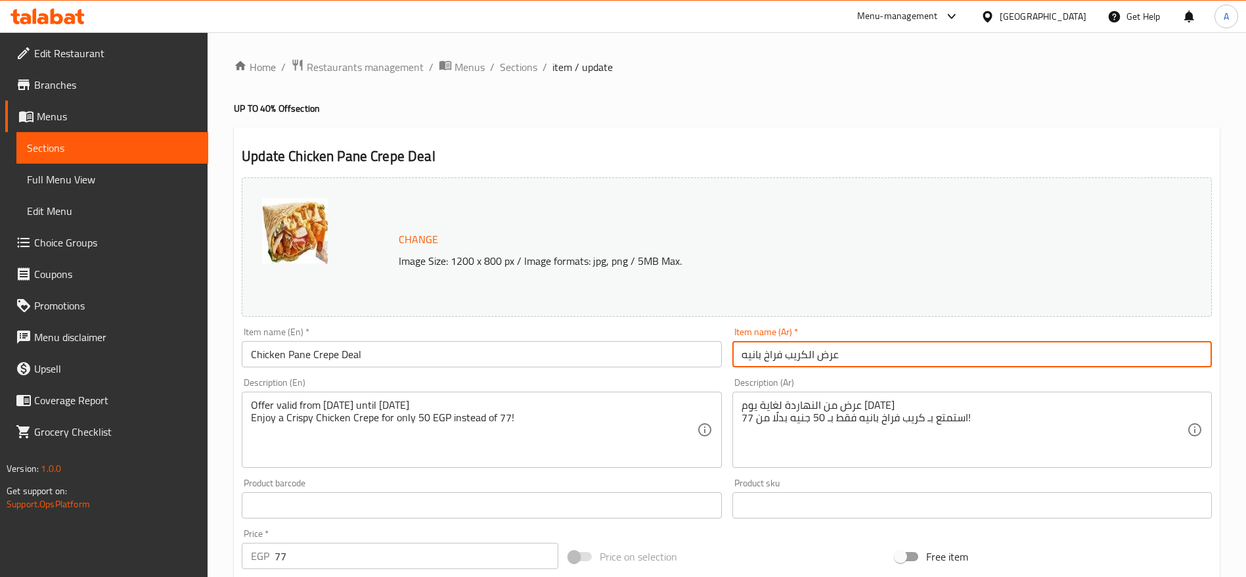
type input "عرض الكريب فراخ بانيه"
click at [298, 565] on input "77" at bounding box center [417, 556] width 284 height 26
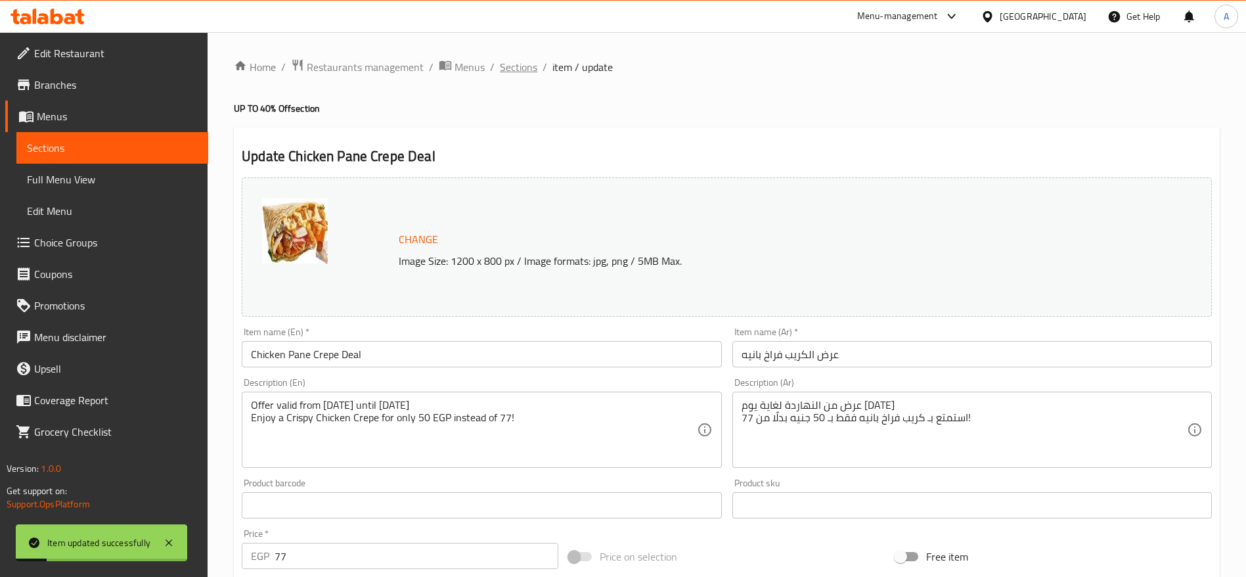
click at [520, 62] on span "Sections" at bounding box center [518, 67] width 37 height 16
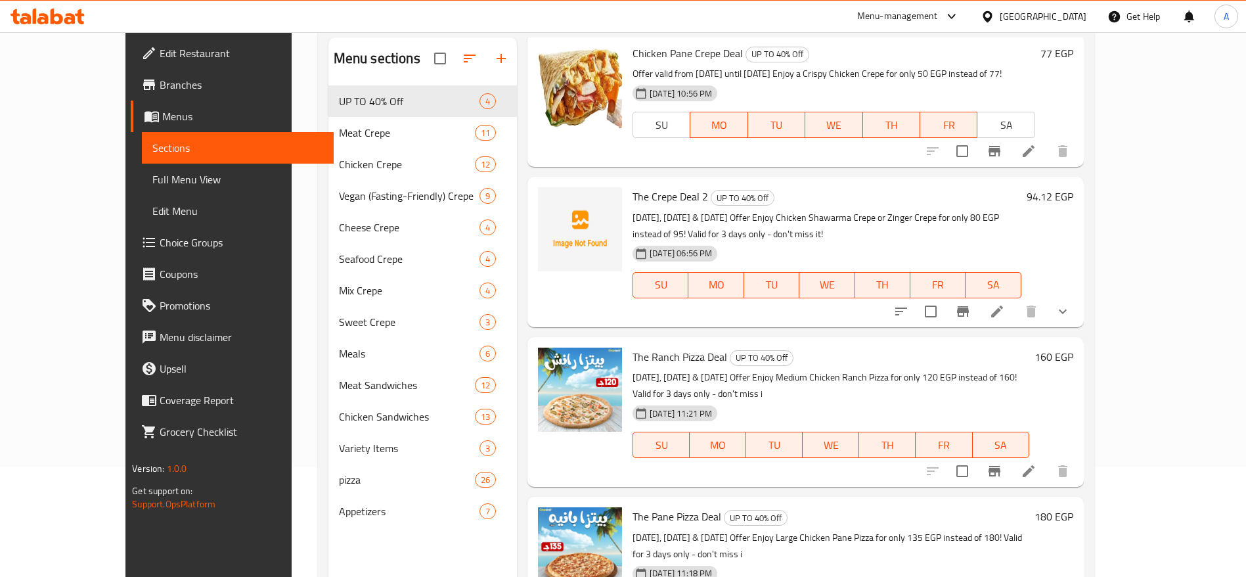
scroll to position [110, 0]
click at [1035, 464] on icon at bounding box center [1029, 470] width 12 height 12
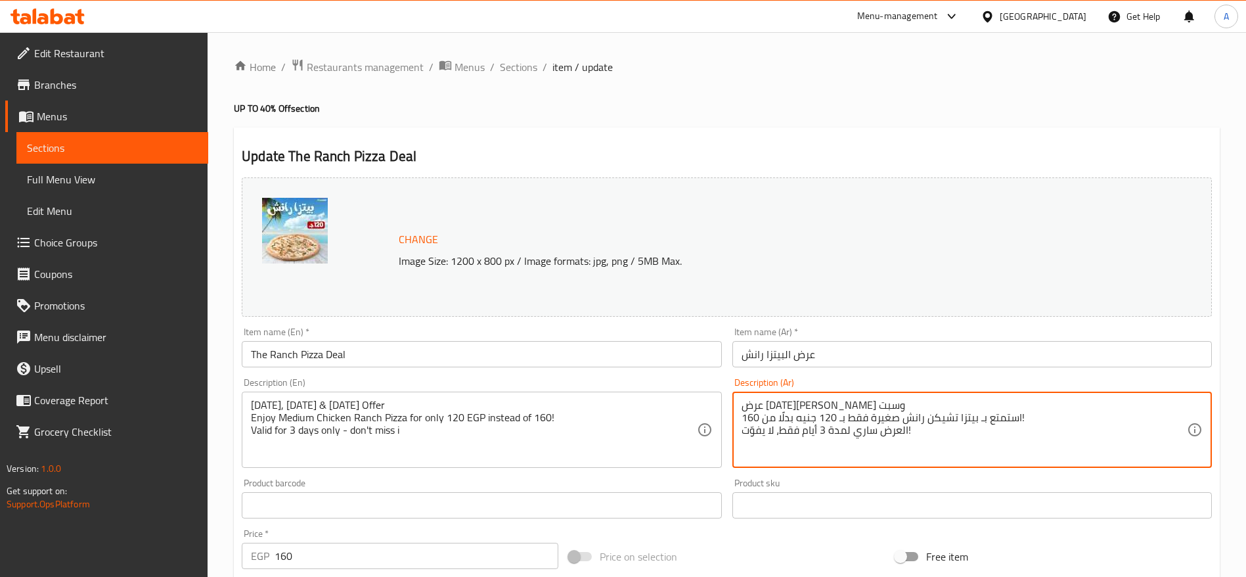
click at [825, 405] on textarea "عرض خميس وجمعة وسبت استمتع بـ بيتزا تشيكن رانش صغيرة فقط بـ 120 جنيه بدلًا من 1…" at bounding box center [964, 430] width 445 height 62
click at [897, 430] on textarea "عرض من النهاردة ولغاية يوم الجمعة استمتع بـ بيتزا تشيكن رانش صغيرة فقط بـ 120 ج…" at bounding box center [964, 430] width 445 height 62
type textarea "عرض من النهاردة ولغاية يوم الجمعة استمتع بـ بيتزا تشيكن رانش صغيرة فقط بـ 120 ج…"
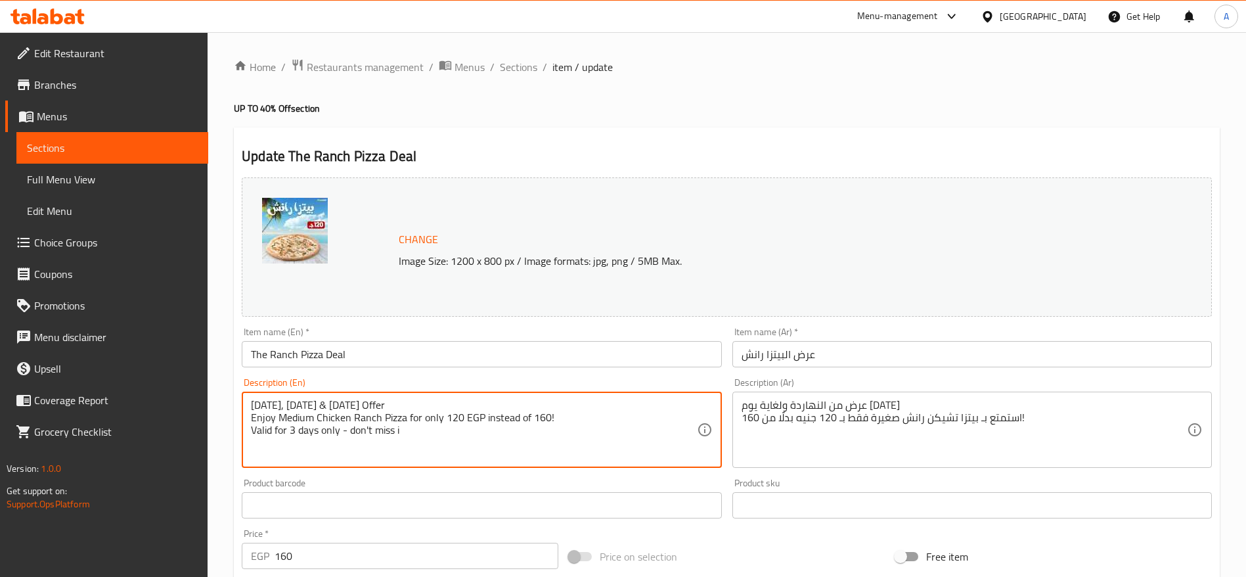
paste textarea "Offer valid from [DATE] until [DATE] Enjoy a Small Chicken Ranch Pizza for only…"
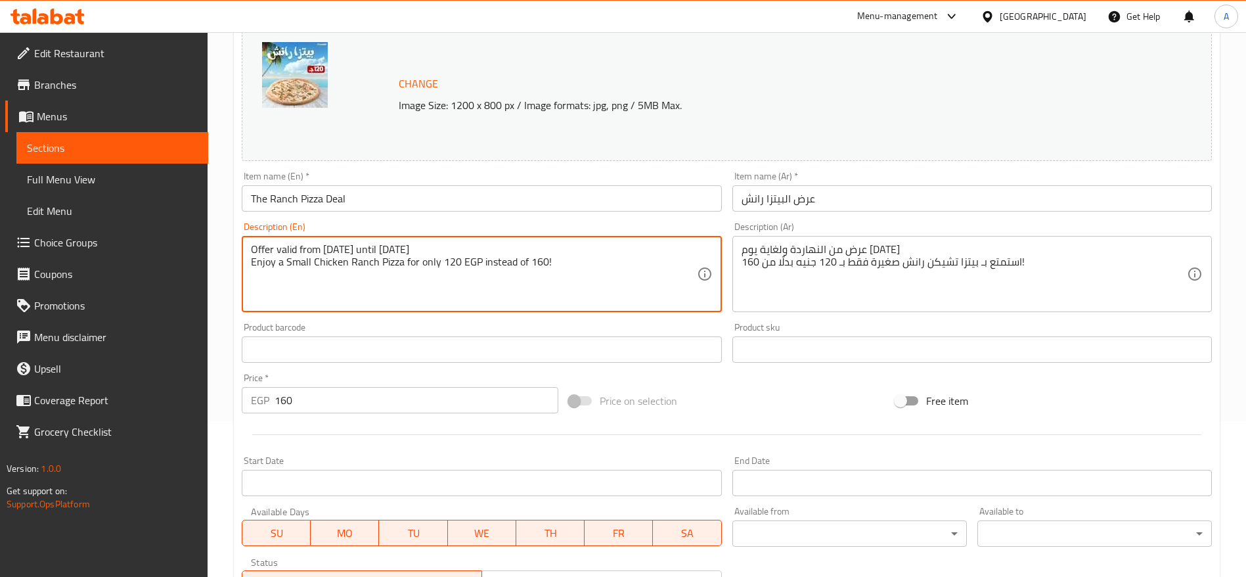
scroll to position [371, 0]
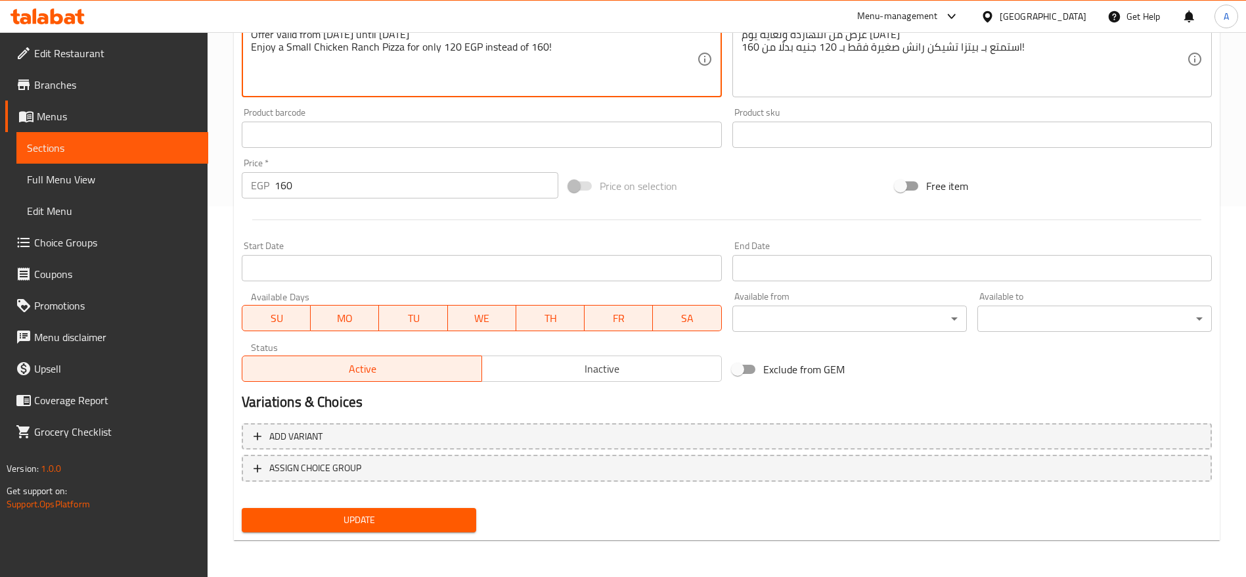
type textarea "Offer valid from [DATE] until [DATE] Enjoy a Small Chicken Ranch Pizza for only…"
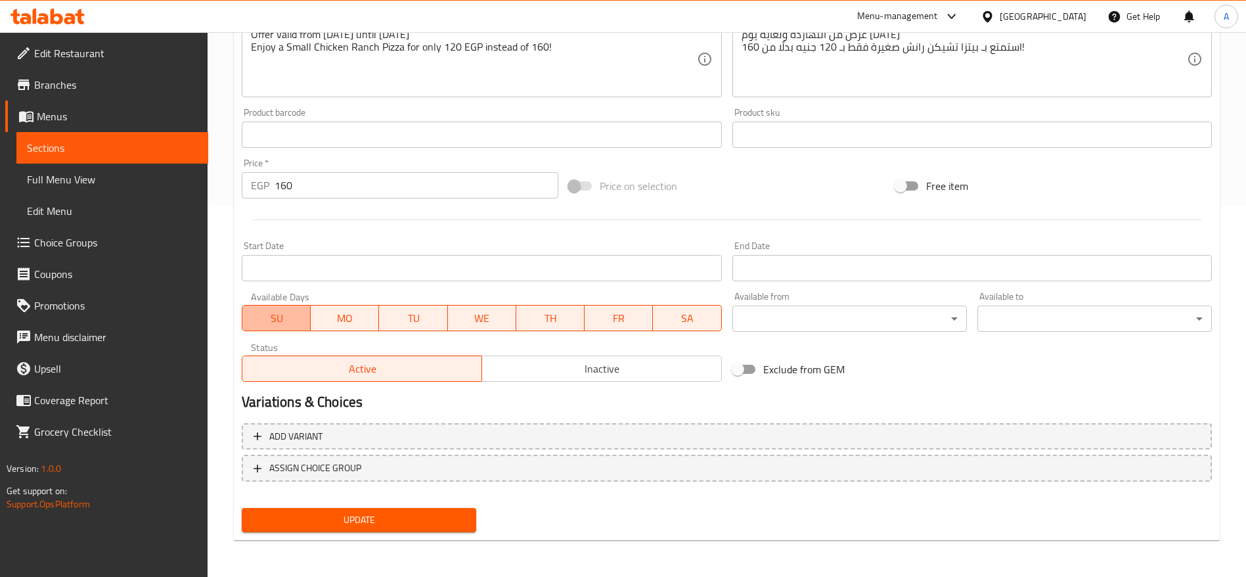
click at [266, 313] on span "SU" at bounding box center [277, 318] width 58 height 19
click at [690, 319] on span "SA" at bounding box center [687, 318] width 58 height 19
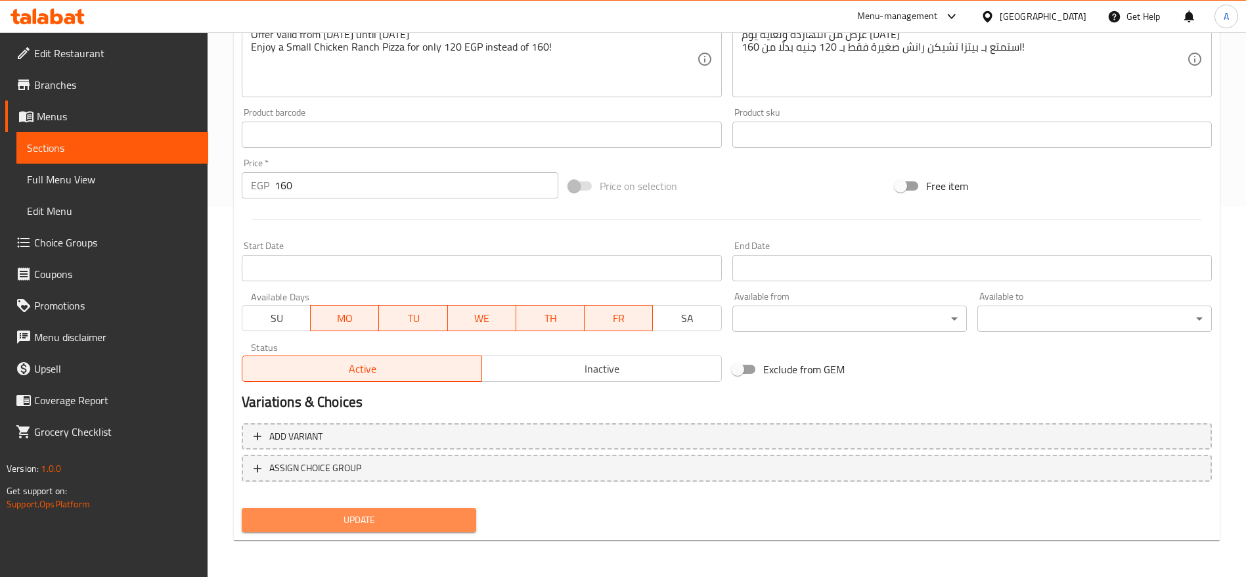
click at [424, 522] on span "Update" at bounding box center [359, 520] width 214 height 16
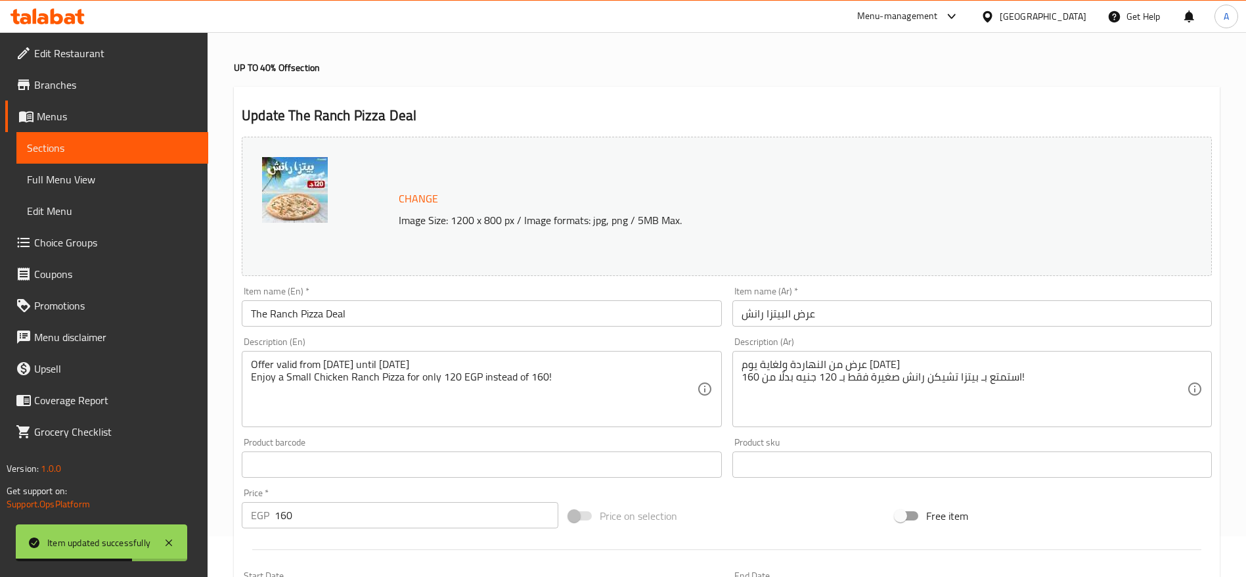
scroll to position [0, 0]
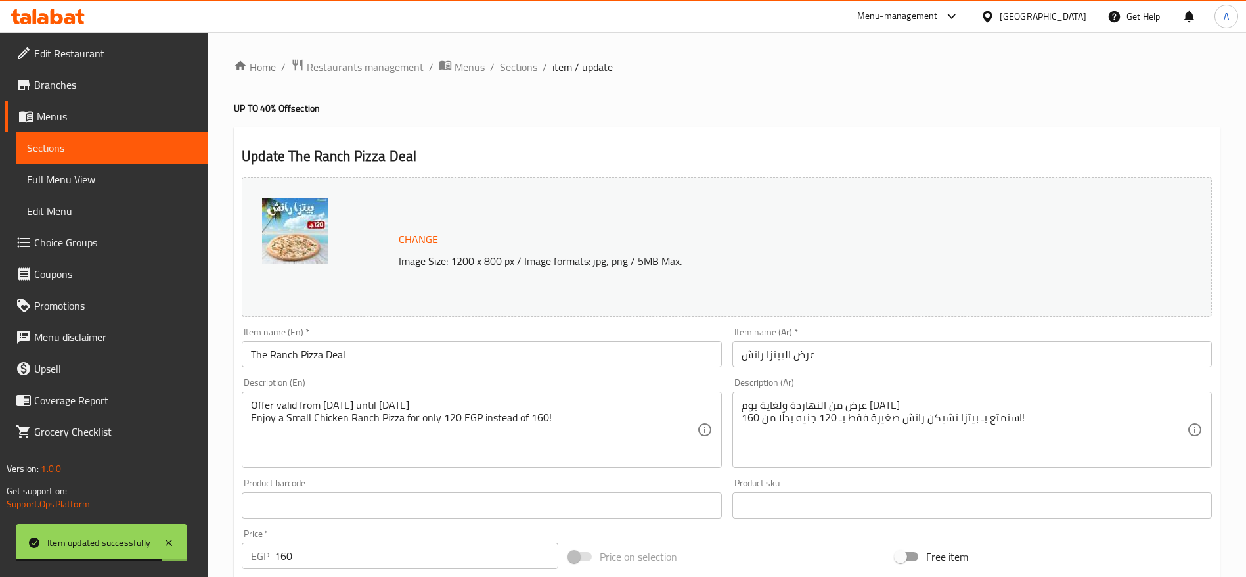
click at [532, 69] on span "Sections" at bounding box center [518, 67] width 37 height 16
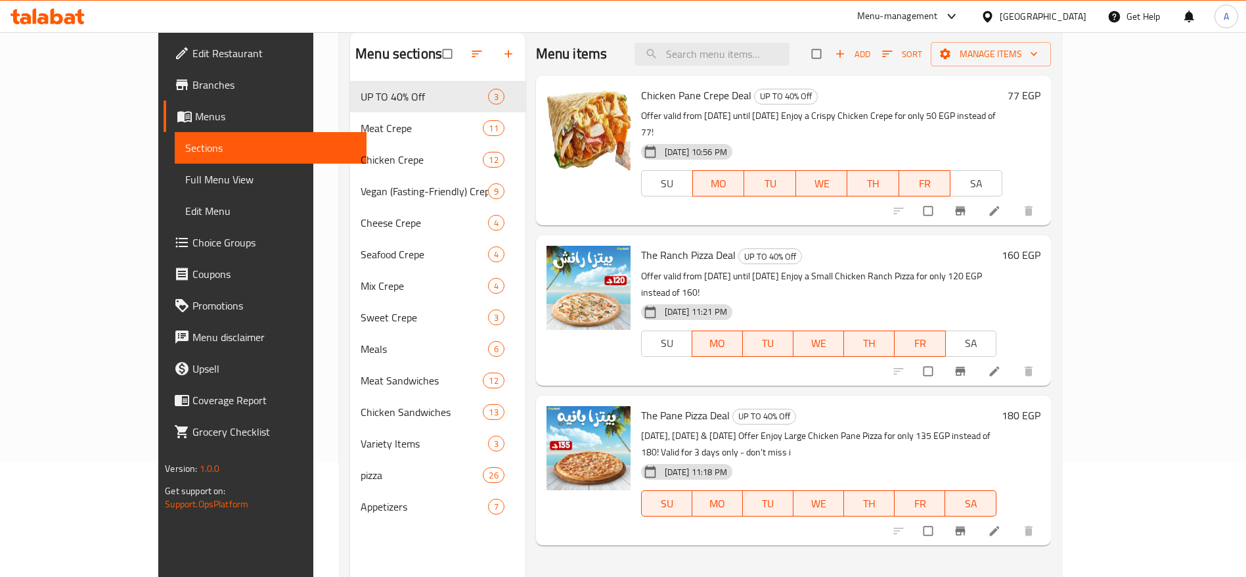
scroll to position [116, 0]
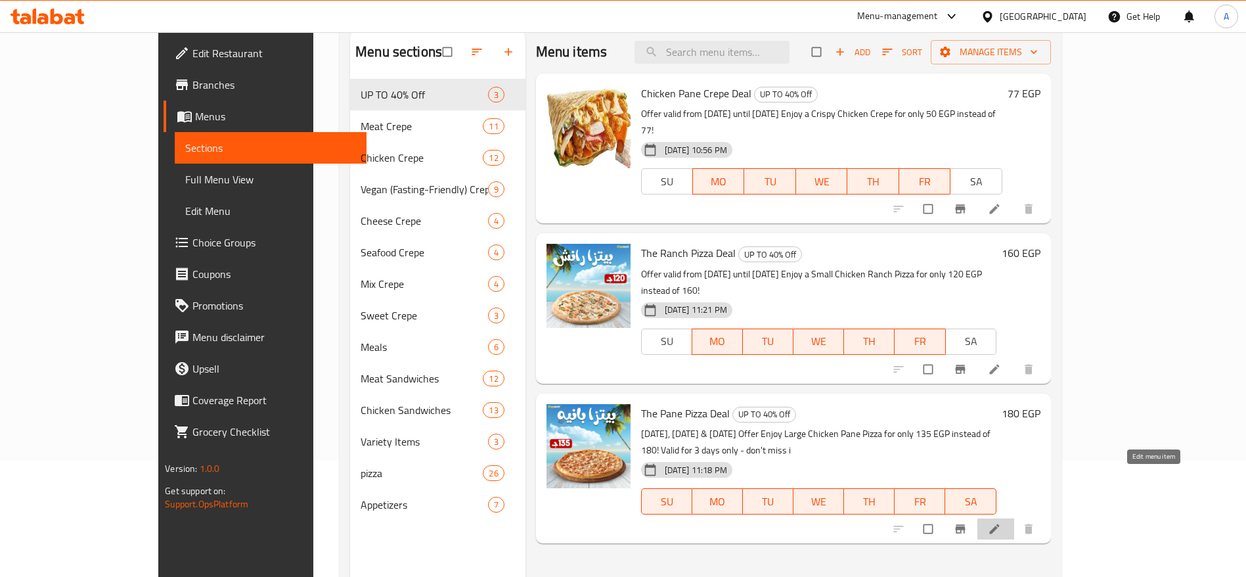
click at [1001, 522] on icon at bounding box center [994, 528] width 13 height 13
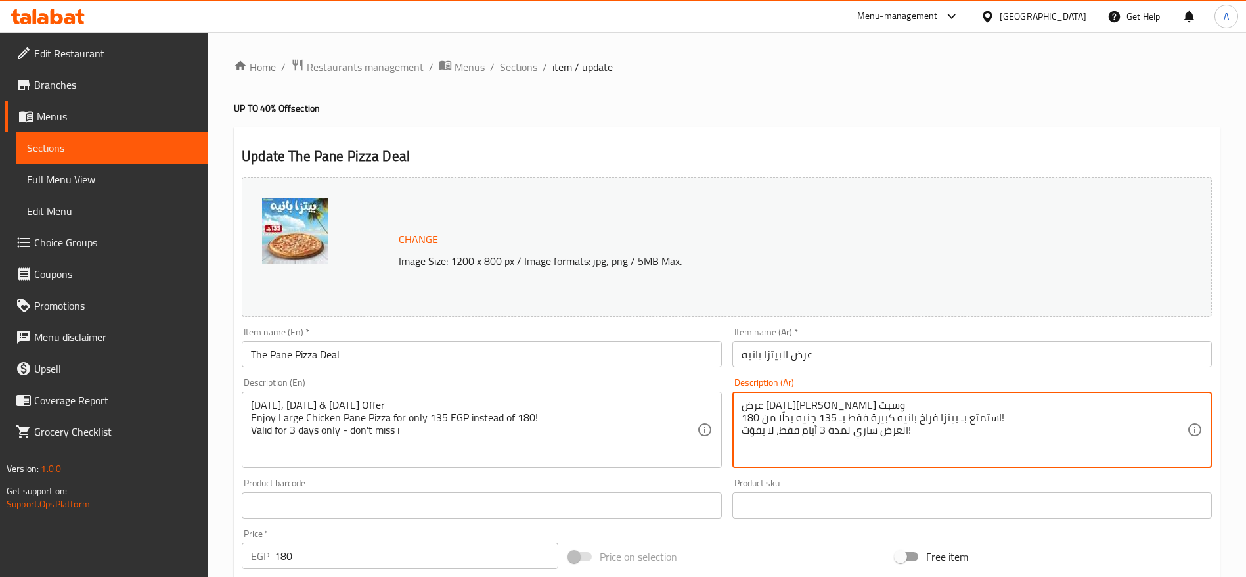
drag, startPoint x: 859, startPoint y: 404, endPoint x: 723, endPoint y: 402, distance: 136.0
paste textarea "من النهاردة ولغاية يوم الجمعة"
click at [824, 419] on textarea "عرض من النهاردة ولغاية يوم الجمعة استمتع بـ بيتزا فراخ بانيه كبيرة فقط بـ 135 ج…" at bounding box center [964, 430] width 445 height 62
click at [752, 422] on textarea "عرض من النهاردة ولغاية يوم الجمعة استمتع بـ بيتزا فراخ بانيه كبيرة فقط بـ 120 ج…" at bounding box center [964, 430] width 445 height 62
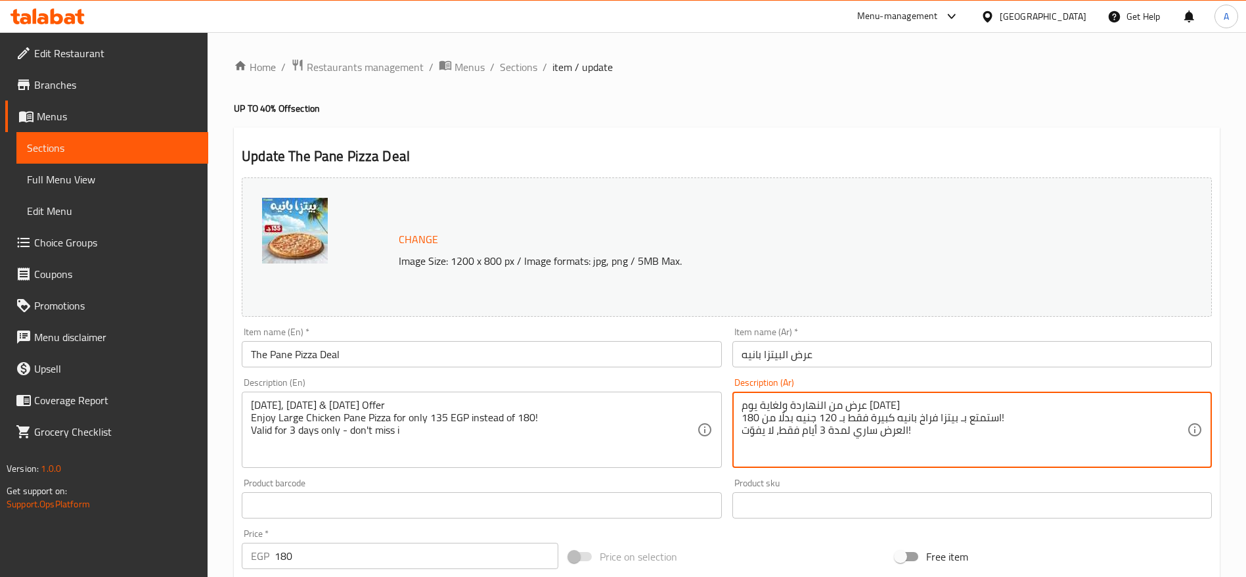
click at [752, 422] on textarea "عرض من النهاردة ولغاية يوم الجمعة استمتع بـ بيتزا فراخ بانيه كبيرة فقط بـ 120 ج…" at bounding box center [964, 430] width 445 height 62
click at [748, 416] on textarea "عرض من النهاردة ولغاية يوم الجمعة استمتع بـ بيتزا فراخ بانيه كبيرة فقط بـ 120 ج…" at bounding box center [964, 430] width 445 height 62
click at [756, 417] on textarea "عرض من النهاردة ولغاية يوم الجمعة استمتع بـ بيتزا فراخ بانيه كبيرة فقط بـ 120 ج…" at bounding box center [964, 430] width 445 height 62
click at [844, 436] on textarea "عرض من النهاردة ولغاية يوم الجمعة استمتع بـ بيتزا فراخ بانيه كبيرة فقط بـ 120 ج…" at bounding box center [964, 430] width 445 height 62
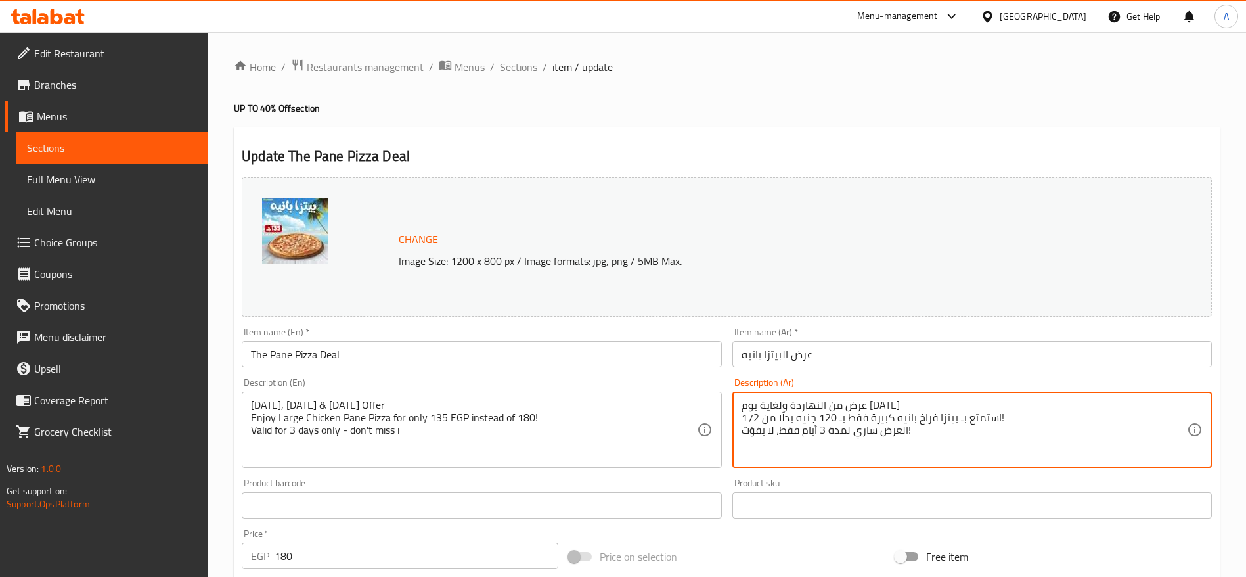
click at [844, 436] on textarea "عرض من النهاردة ولغاية يوم الجمعة استمتع بـ بيتزا فراخ بانيه كبيرة فقط بـ 120 ج…" at bounding box center [964, 430] width 445 height 62
type textarea "عرض من النهاردة ولغاية يوم الجمعة استمتع بـ بيتزا فراخ بانيه كبيرة فقط بـ 120 ج…"
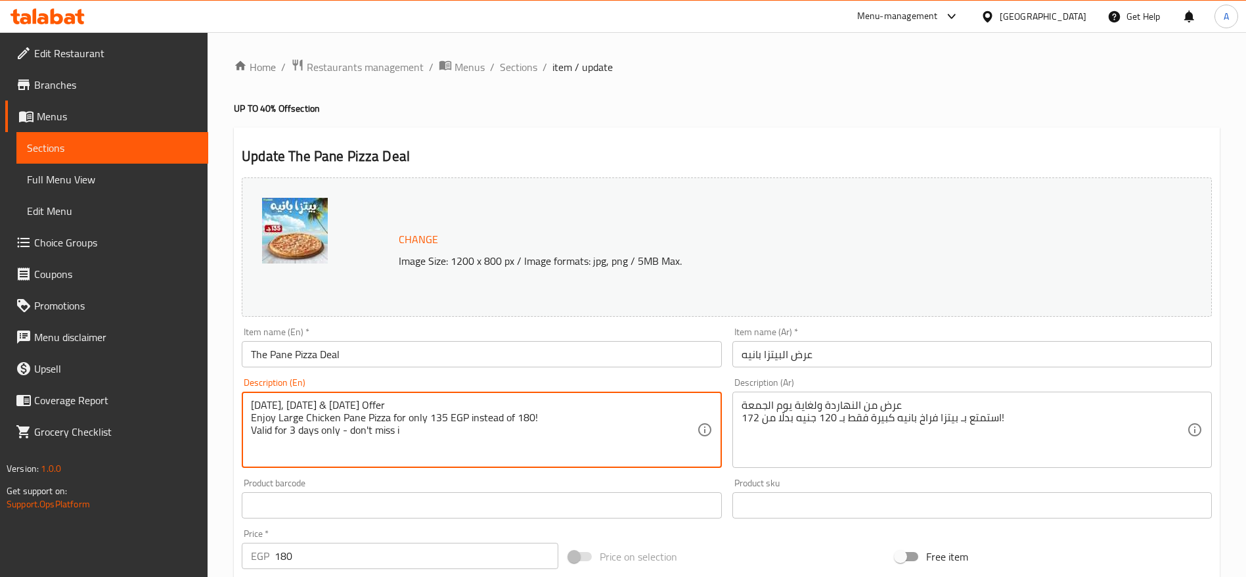
paste textarea "Offer valid from [DATE] until [DATE] Enjoy a Large Crispy Chicken Pizza for onl…"
type textarea "Offer valid from [DATE] until [DATE] Enjoy a Large Crispy Chicken Pizza for onl…"
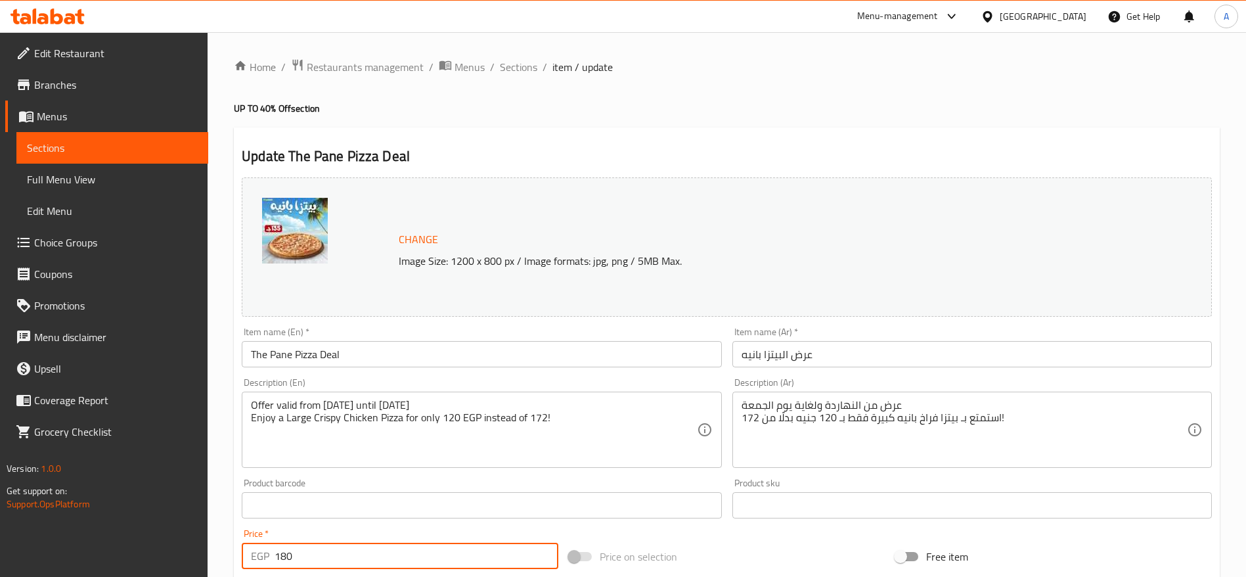
click at [402, 557] on input "180" at bounding box center [417, 556] width 284 height 26
type input "172"
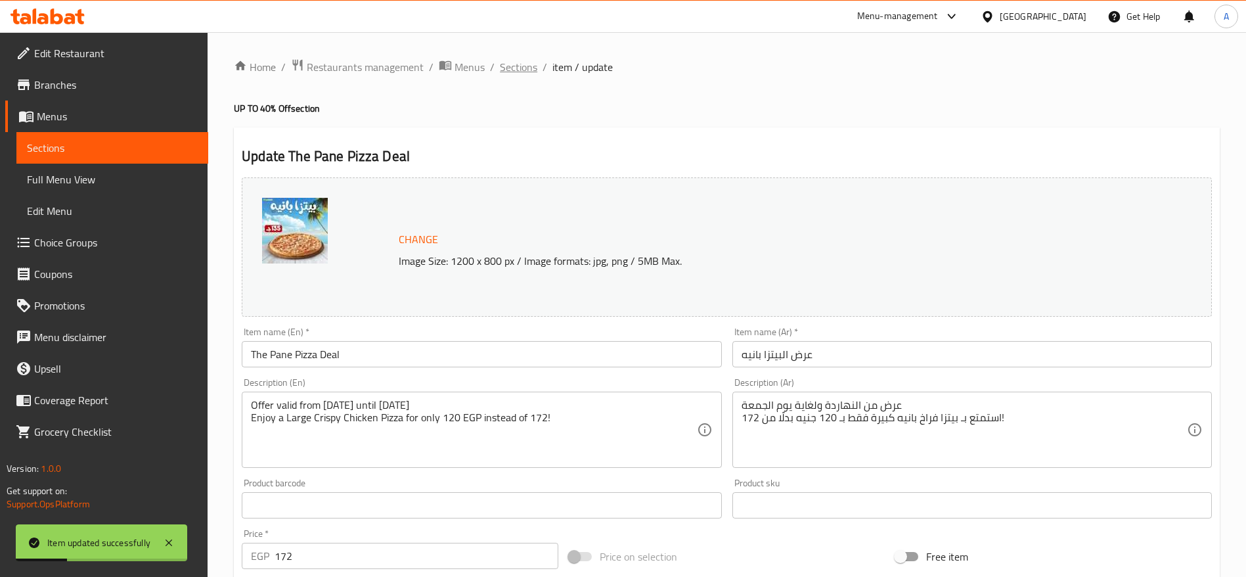
click at [518, 70] on span "Sections" at bounding box center [518, 67] width 37 height 16
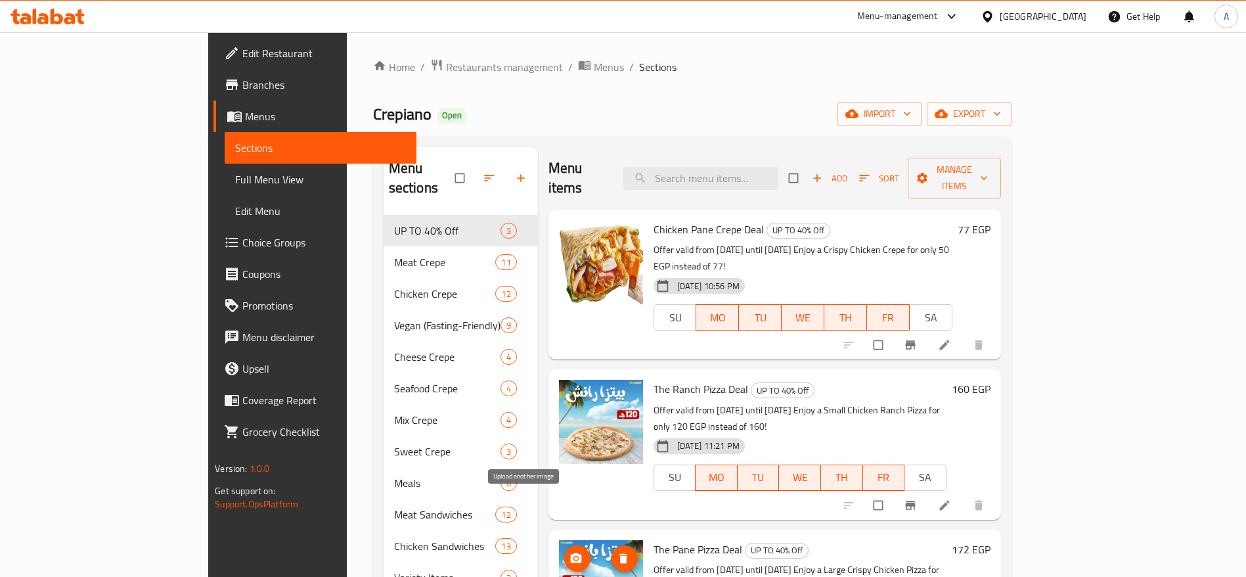
click at [570, 553] on icon "upload picture" at bounding box center [575, 558] width 11 height 10
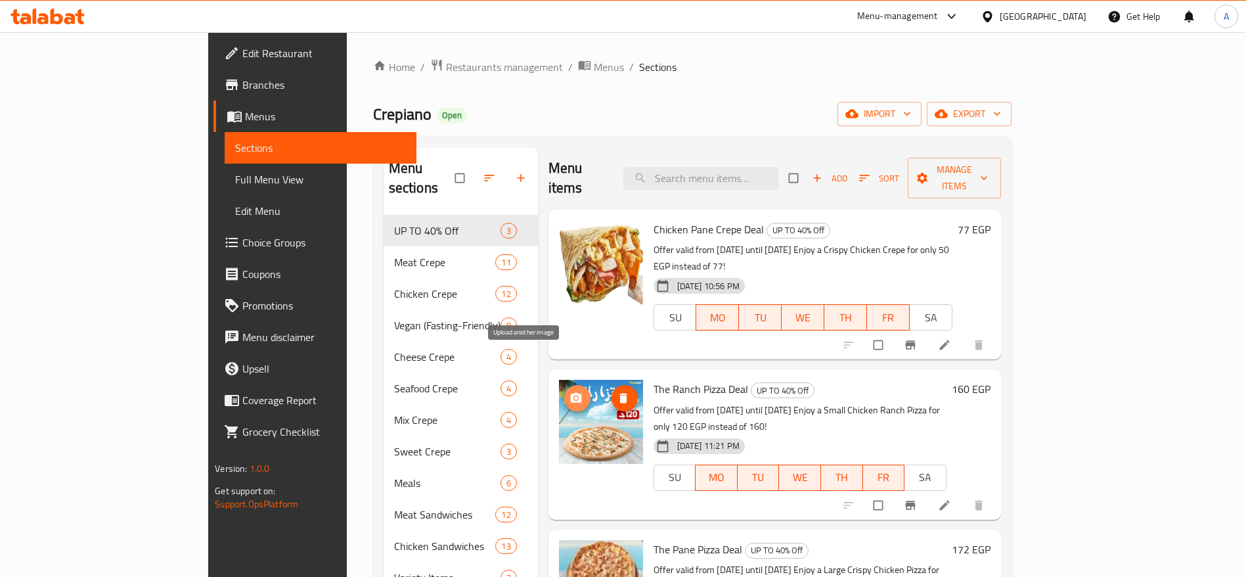
click at [564, 385] on button "upload picture" at bounding box center [577, 398] width 26 height 26
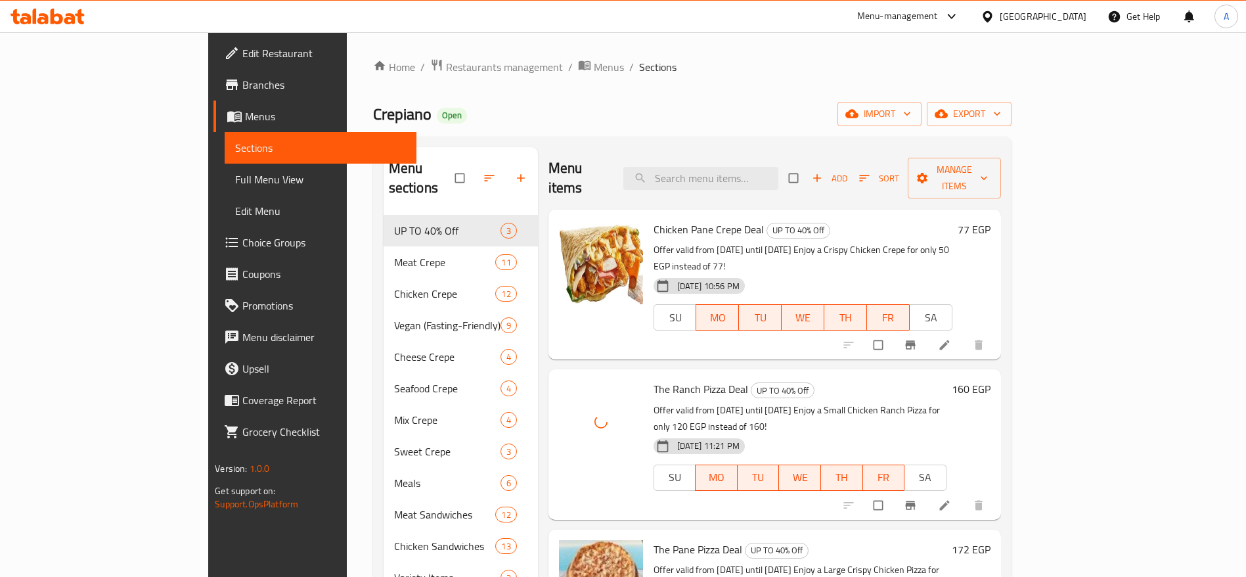
scroll to position [151, 0]
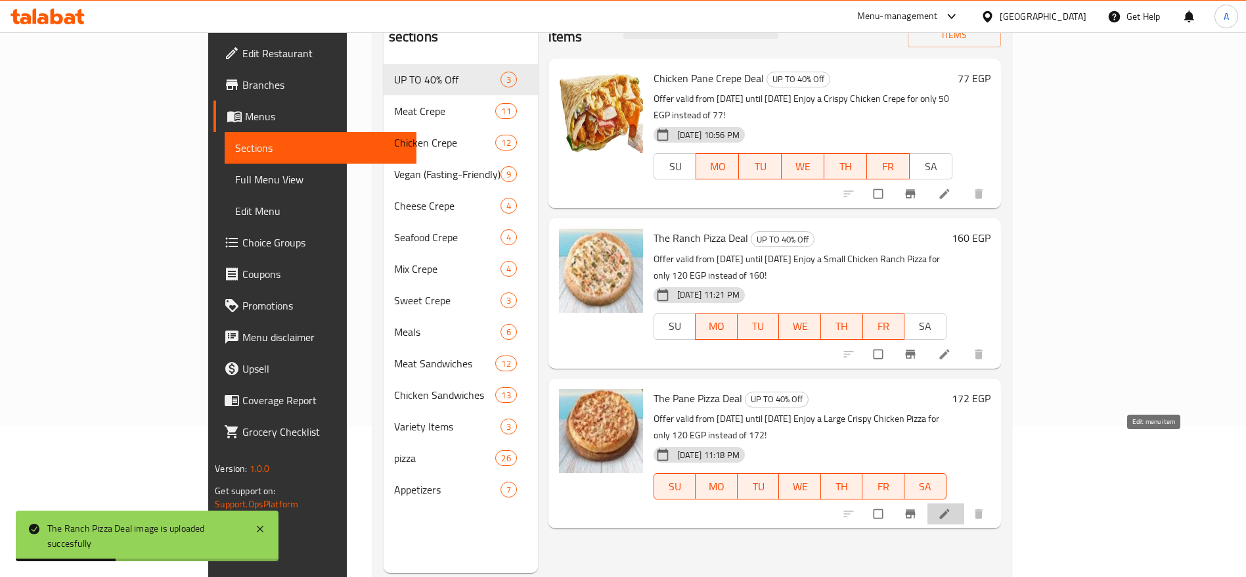
click at [949, 509] on icon at bounding box center [944, 514] width 10 height 10
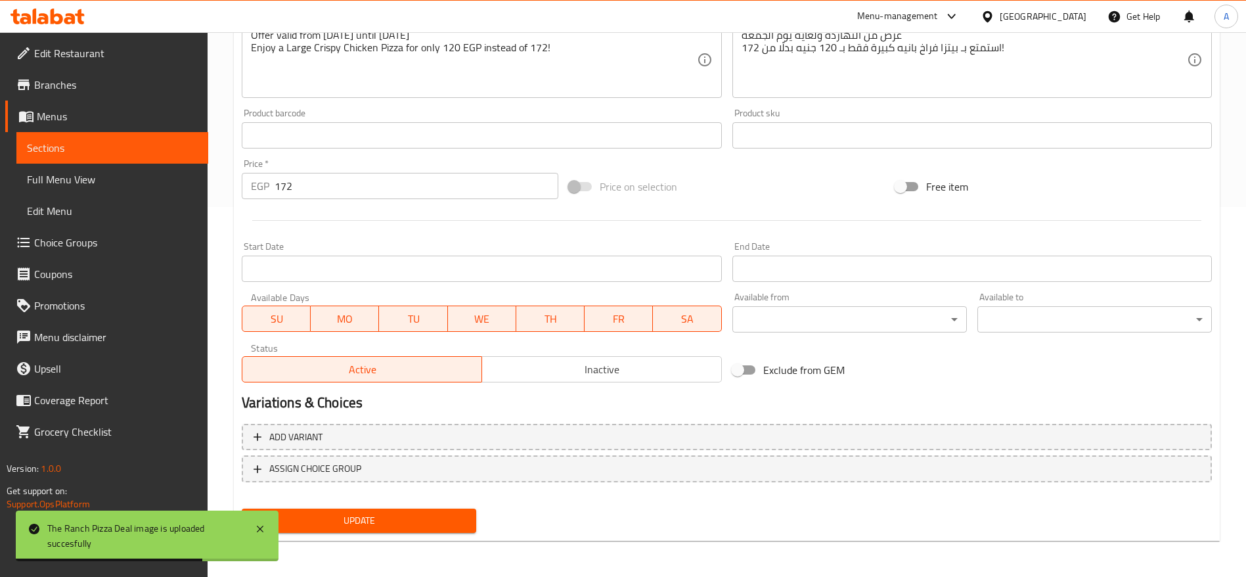
scroll to position [371, 0]
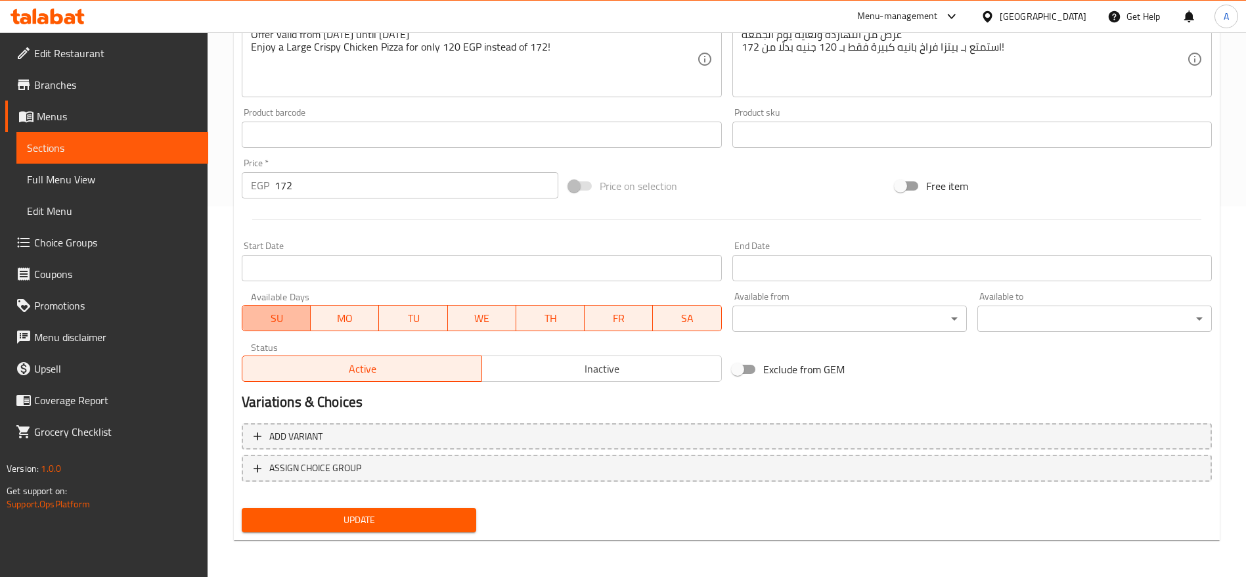
click at [286, 321] on span "SU" at bounding box center [277, 318] width 58 height 19
click at [667, 324] on span "SA" at bounding box center [687, 318] width 58 height 19
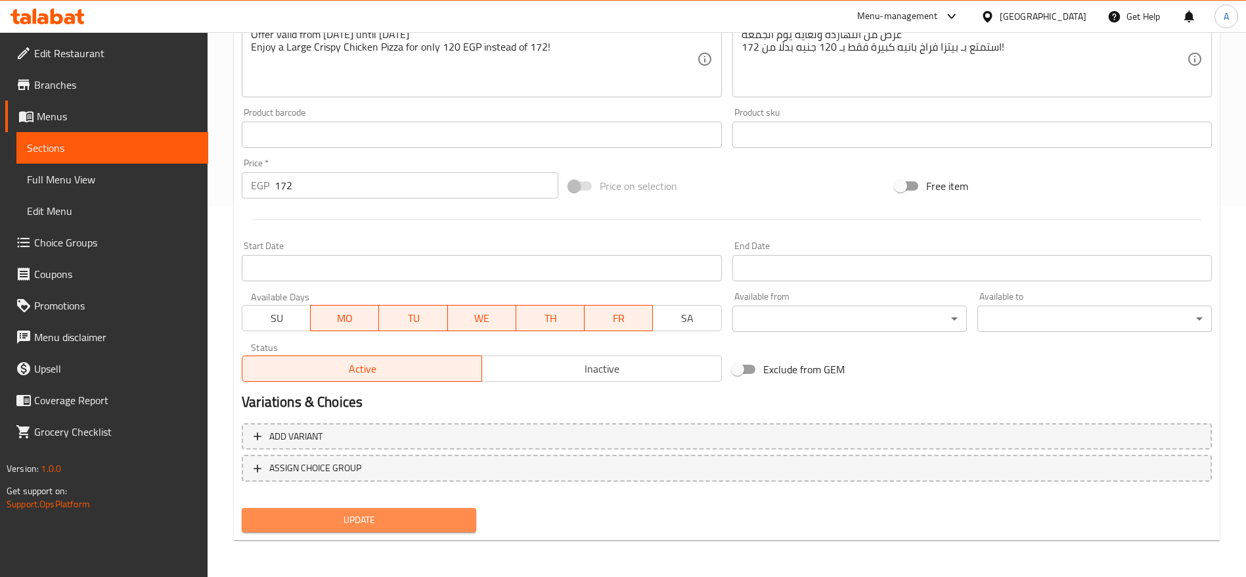
click at [418, 523] on span "Update" at bounding box center [359, 520] width 214 height 16
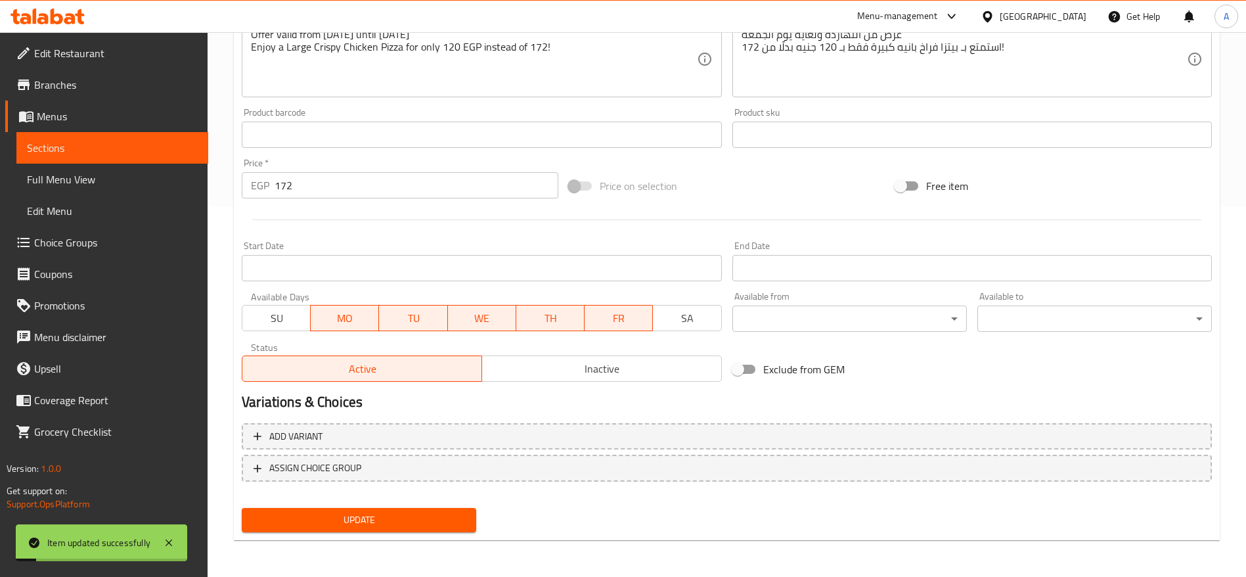
scroll to position [0, 0]
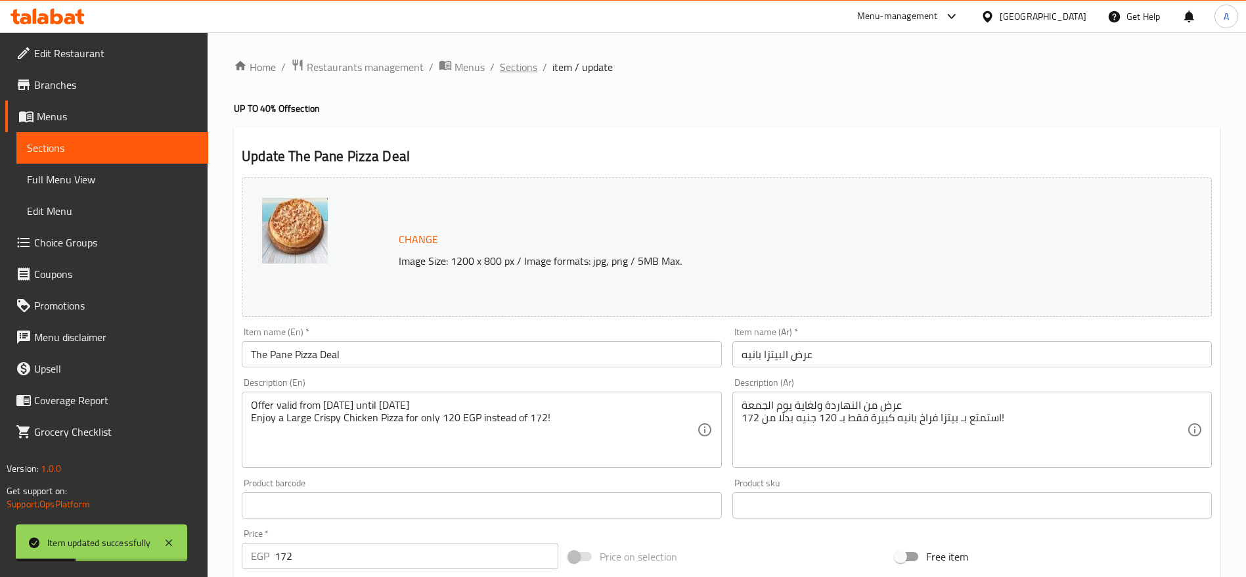
click at [526, 66] on span "Sections" at bounding box center [518, 67] width 37 height 16
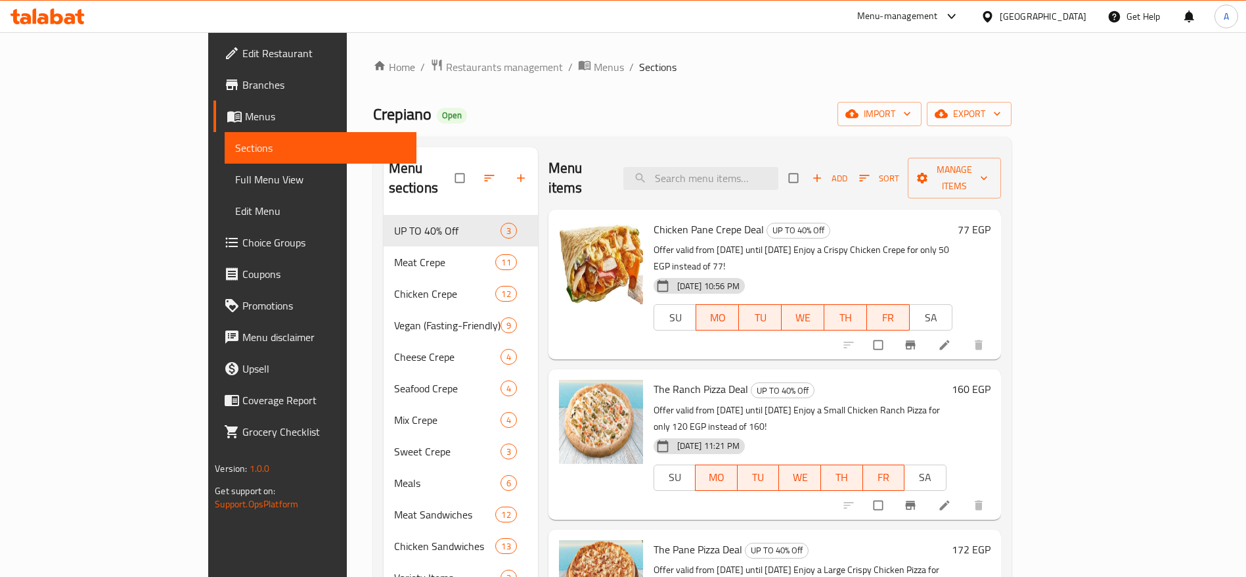
click at [73, 17] on icon at bounding box center [69, 18] width 11 height 11
